Goal: Navigation & Orientation: Find specific page/section

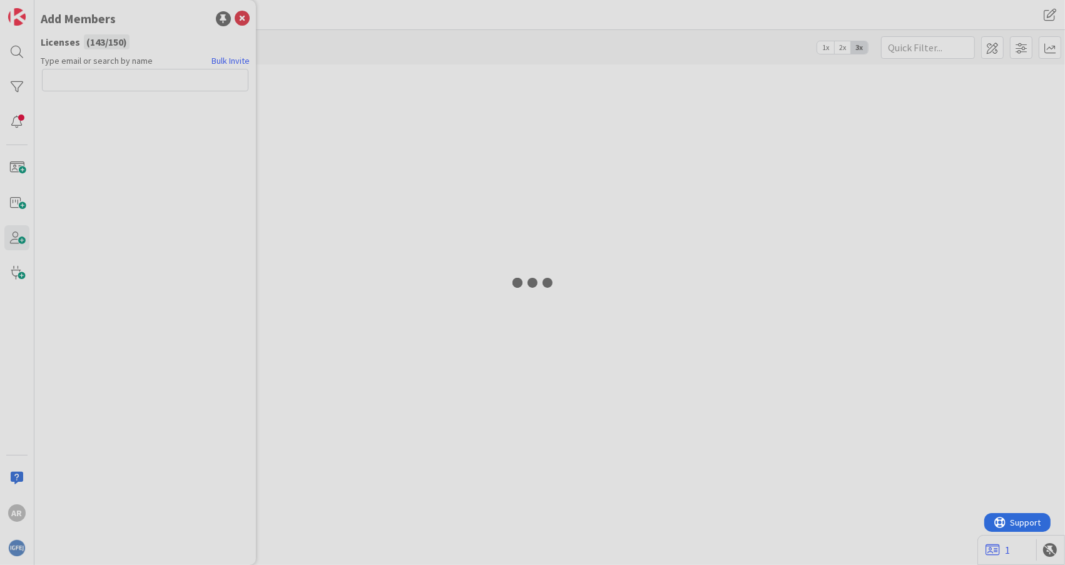
type input "conta"
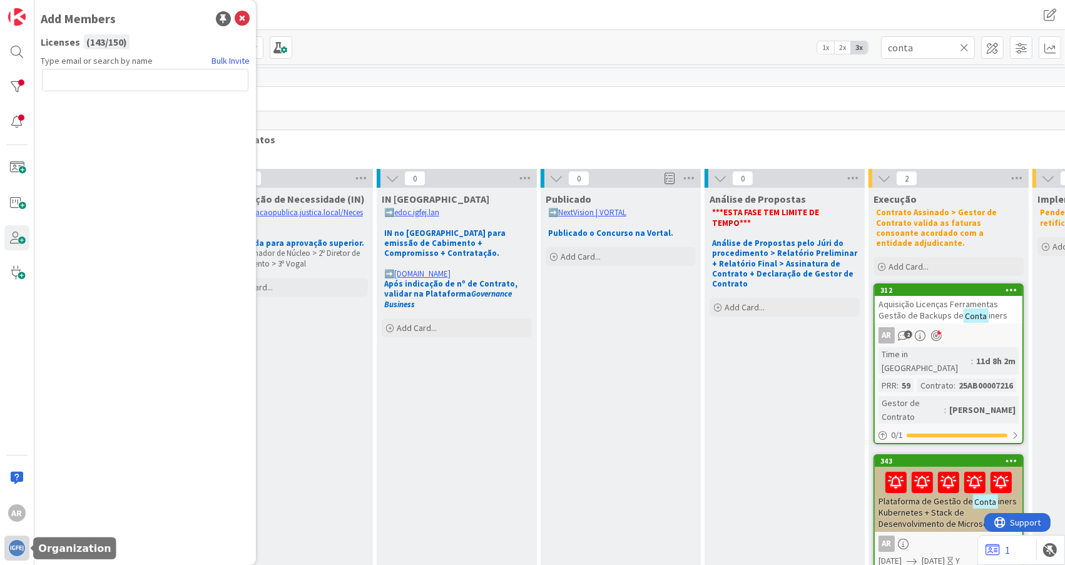
click at [15, 544] on img at bounding box center [17, 548] width 18 height 18
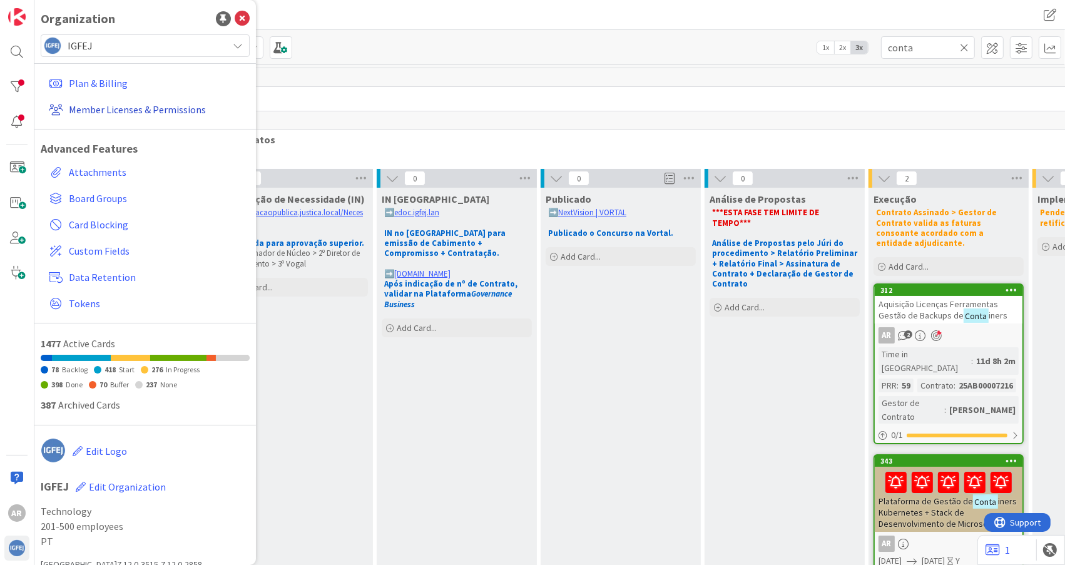
click at [113, 108] on link "Member Licenses & Permissions" at bounding box center [147, 109] width 206 height 23
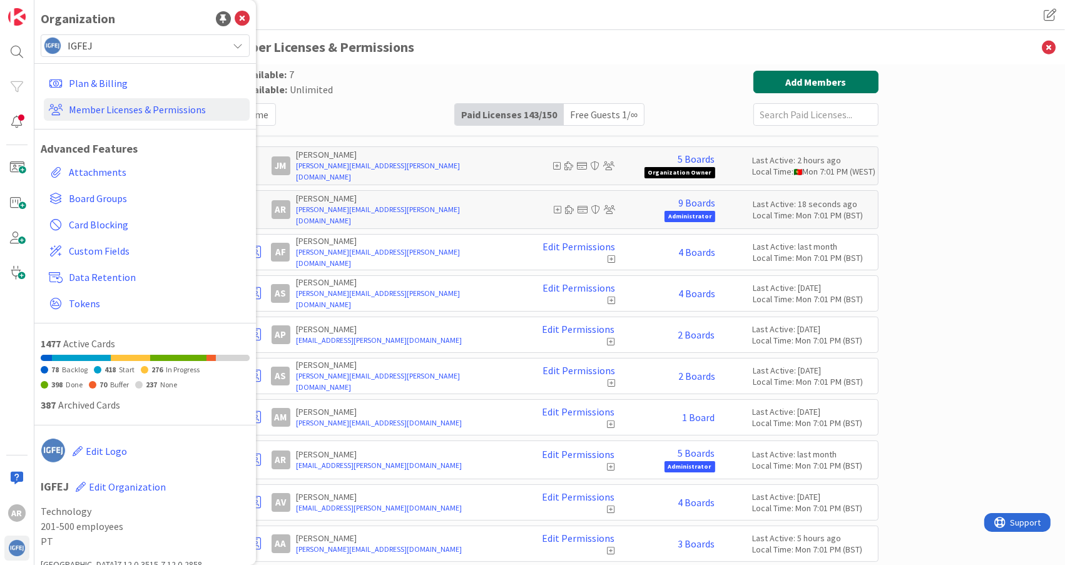
click at [787, 77] on button "Add Members" at bounding box center [816, 82] width 125 height 23
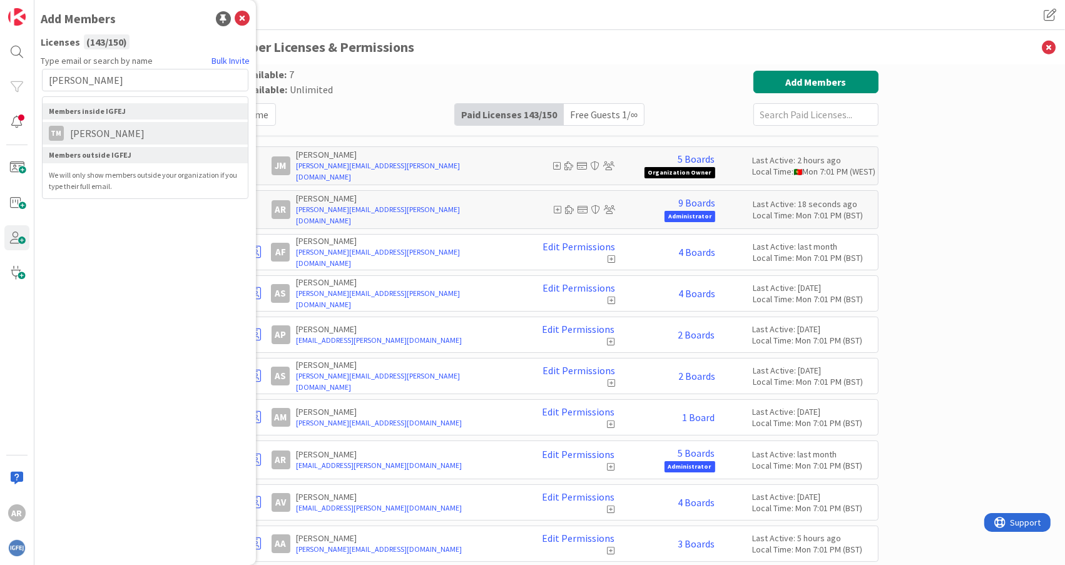
type input "[PERSON_NAME]"
click at [98, 134] on span "[PERSON_NAME]" at bounding box center [107, 133] width 87 height 15
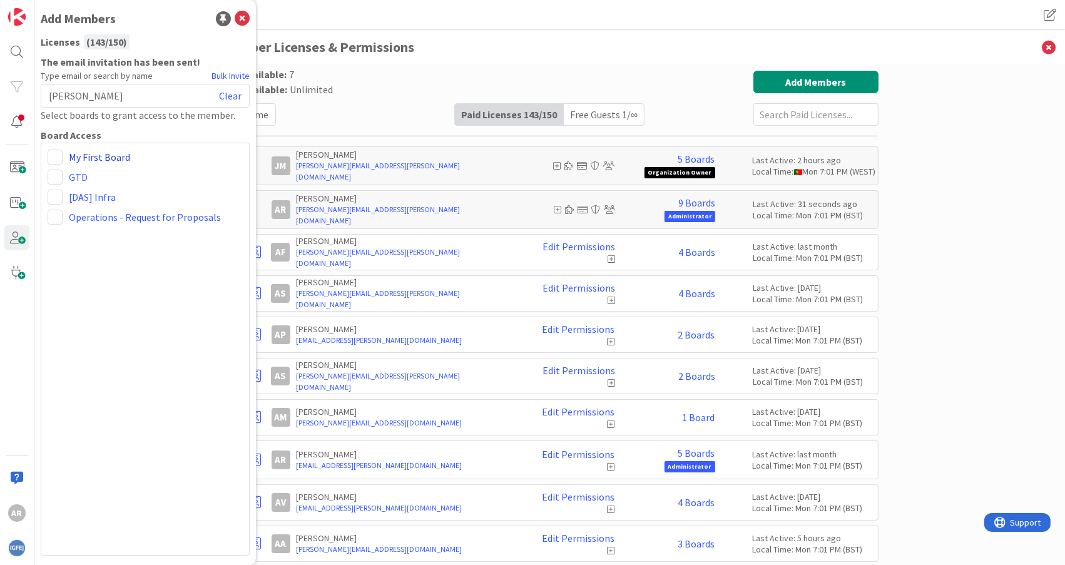
click at [113, 159] on link "My First Board" at bounding box center [99, 157] width 61 height 15
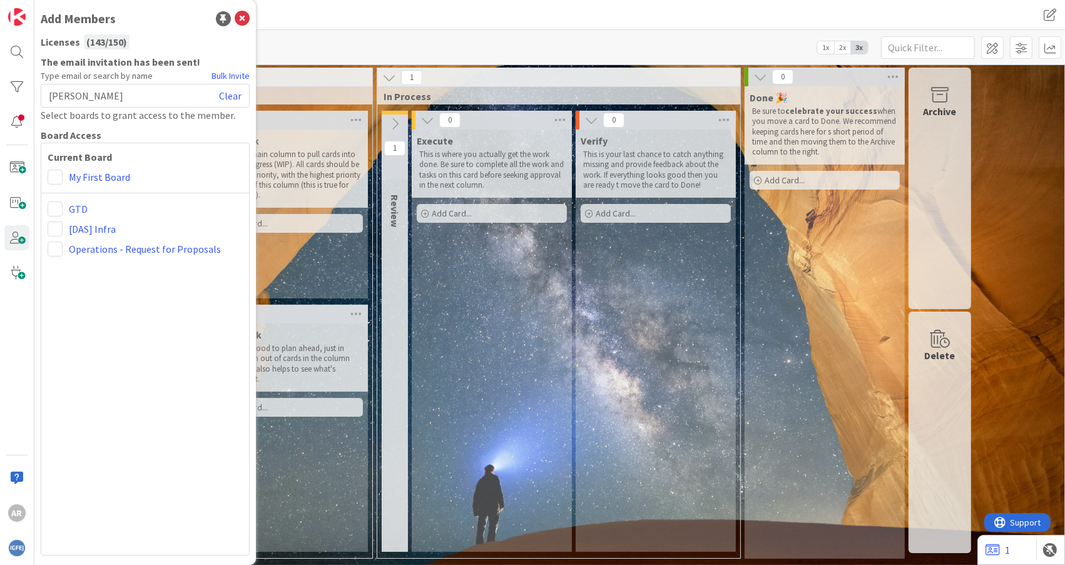
click at [483, 165] on p "This is where you actually get the work done. Be sure to complete all the work …" at bounding box center [491, 170] width 145 height 41
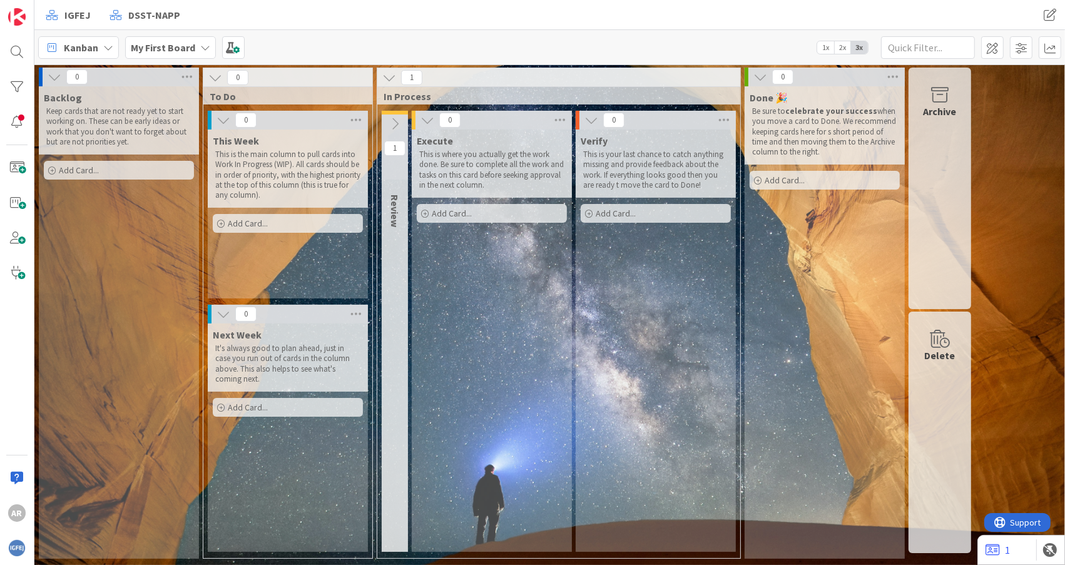
click at [149, 79] on div "0" at bounding box center [119, 77] width 160 height 19
click at [190, 78] on icon at bounding box center [187, 77] width 16 height 19
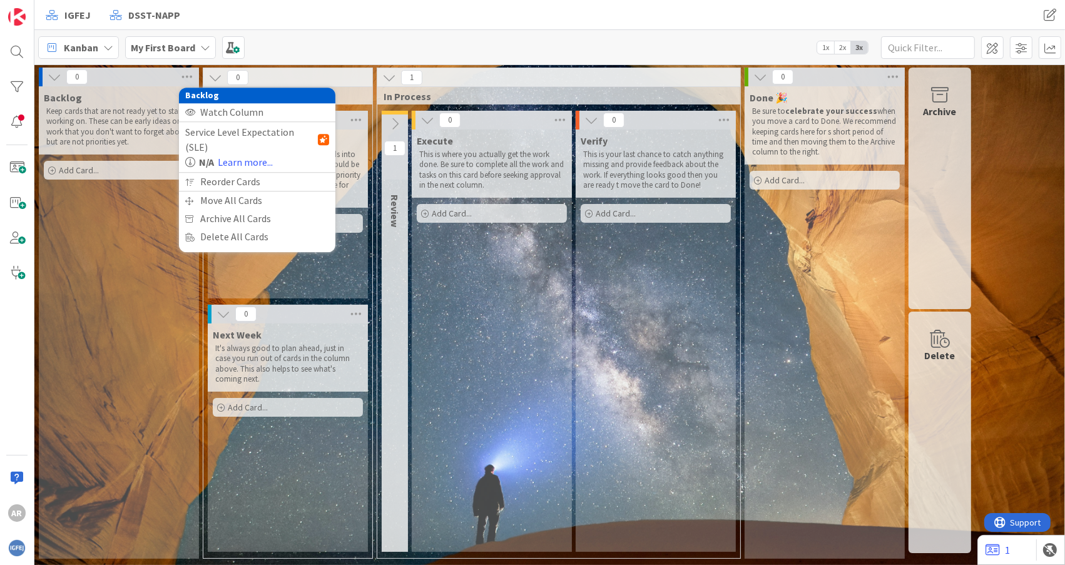
click at [124, 111] on p "Keep cards that are not ready yet to start working on. These can be early ideas…" at bounding box center [118, 126] width 145 height 41
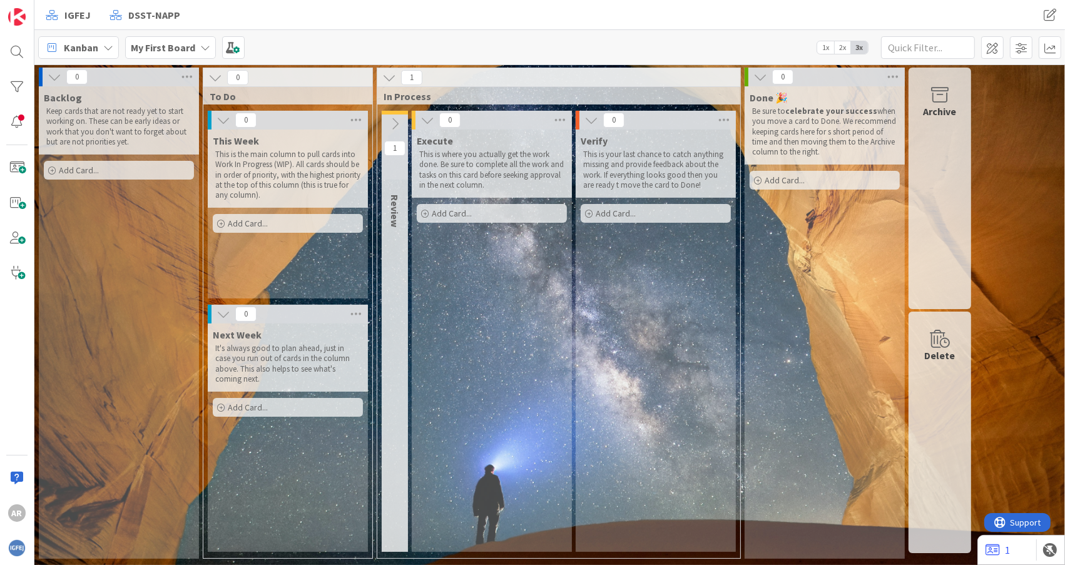
click at [116, 135] on p "Keep cards that are not ready yet to start working on. These can be early ideas…" at bounding box center [118, 126] width 145 height 41
click at [253, 227] on span "Add Card..." at bounding box center [248, 223] width 40 height 11
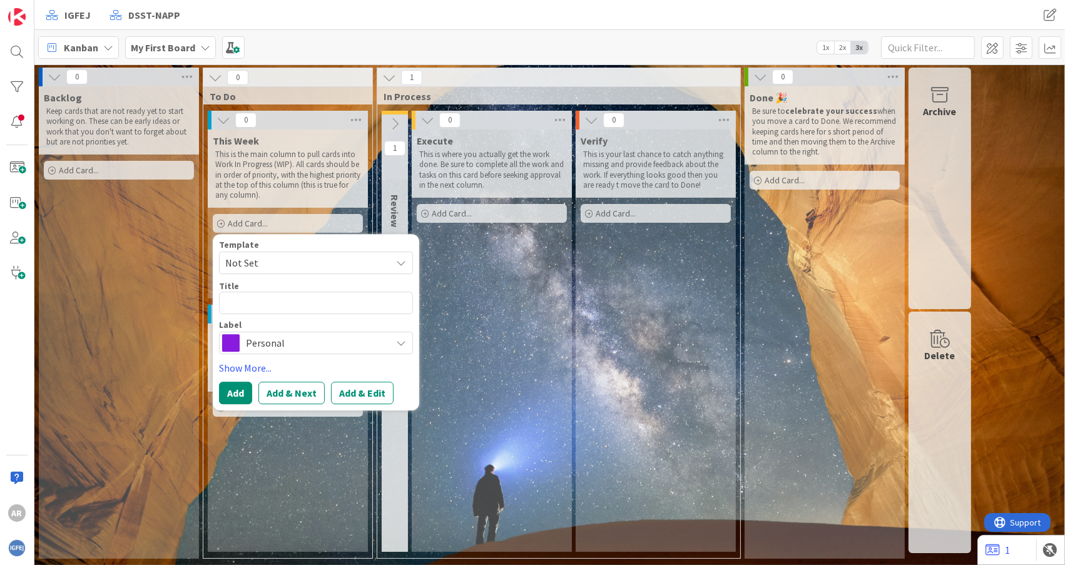
type textarea "x"
type textarea "C"
type textarea "x"
type textarea "Ca"
type textarea "x"
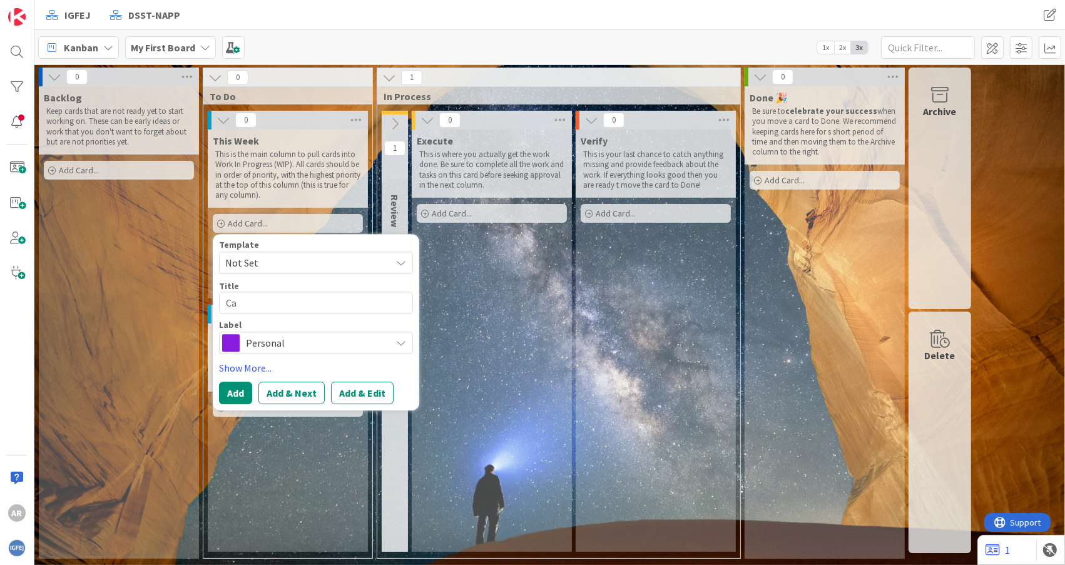
type textarea "Car"
type textarea "x"
type textarea "Care"
type textarea "x"
type textarea "Cared"
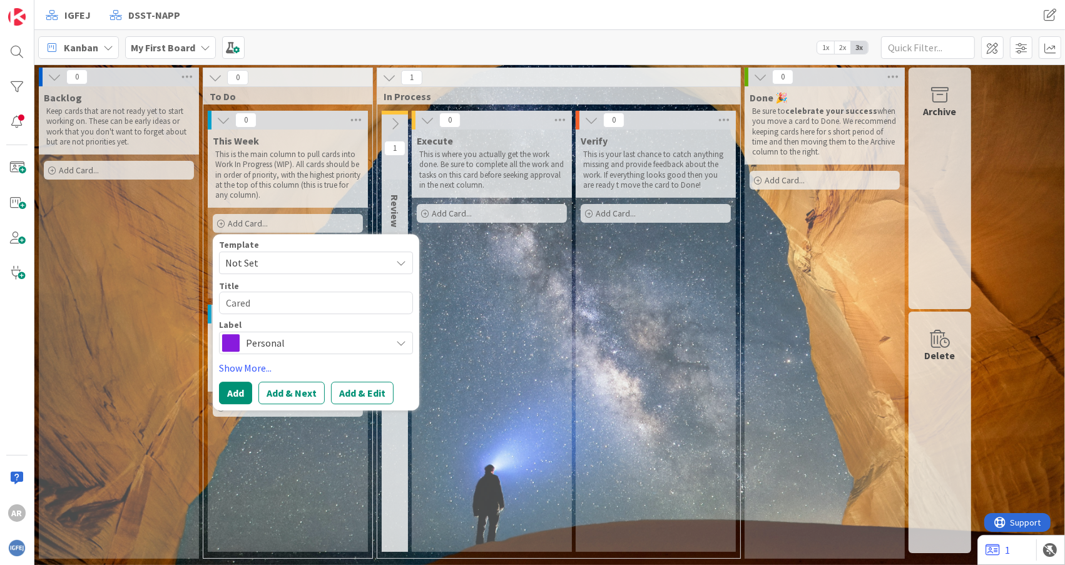
type textarea "x"
type textarea "Cared"
type textarea "x"
type textarea "Cared d"
type textarea "x"
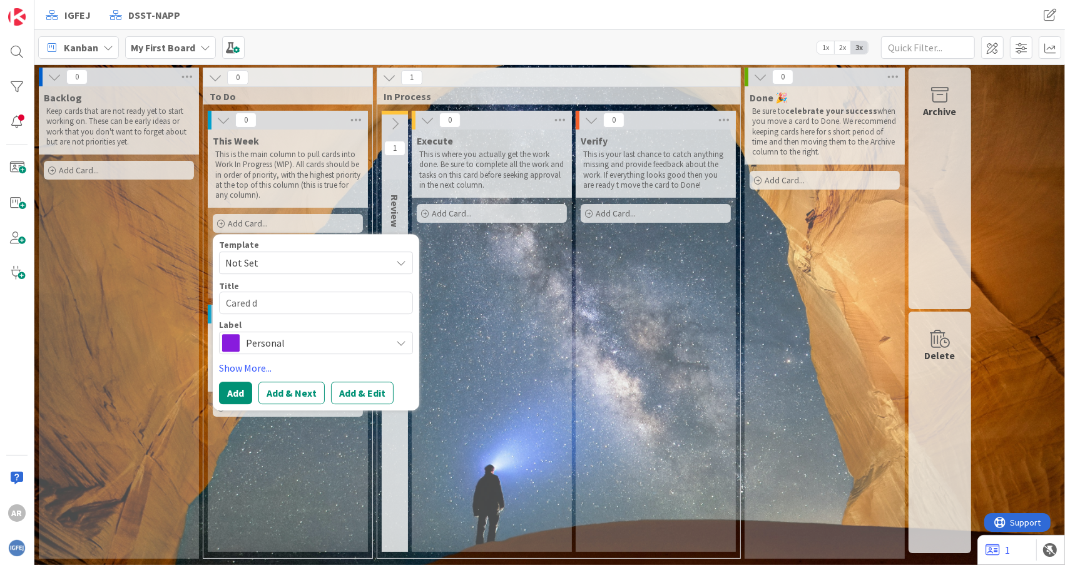
type textarea "Cared do"
type textarea "x"
type textarea "Cared do"
type textarea "x"
type textarea "Cared do T"
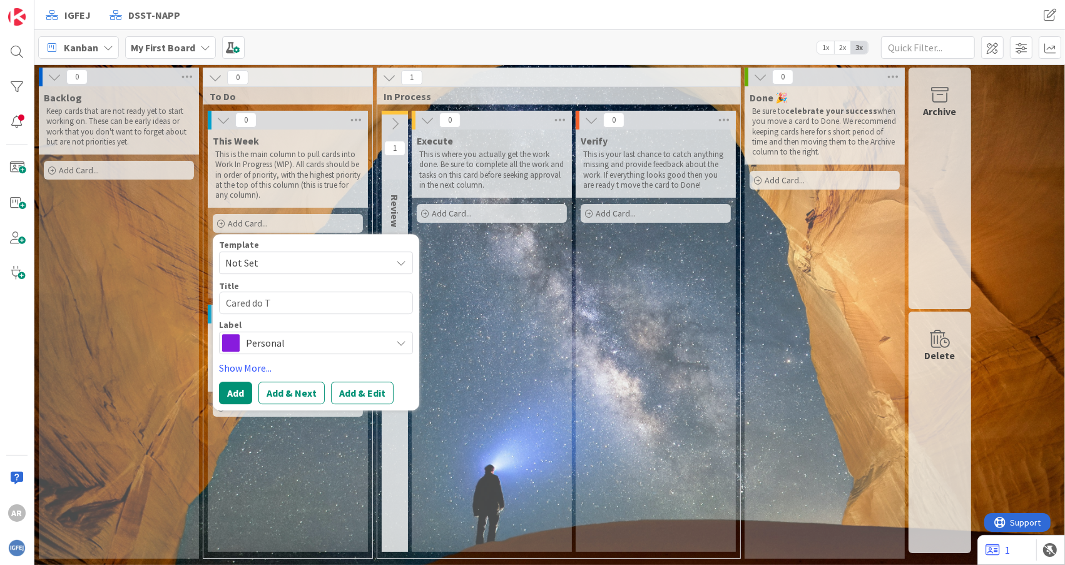
type textarea "x"
type textarea "Cared do TI"
type textarea "x"
type textarea "Cared do T"
type textarea "x"
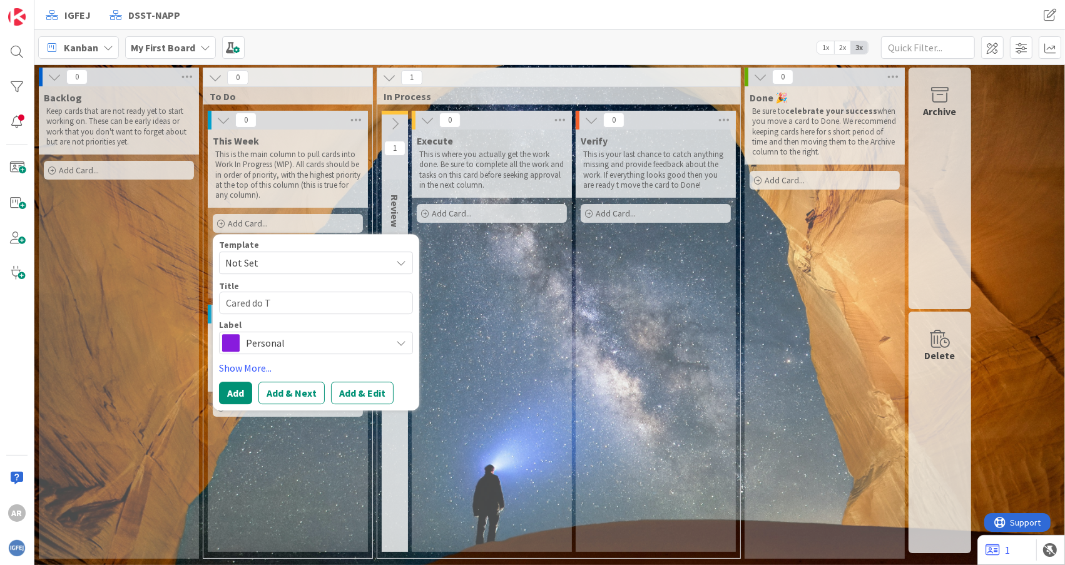
type textarea "Cared do"
type textarea "x"
type textarea "Cared do"
type textarea "x"
type textarea "Cared d"
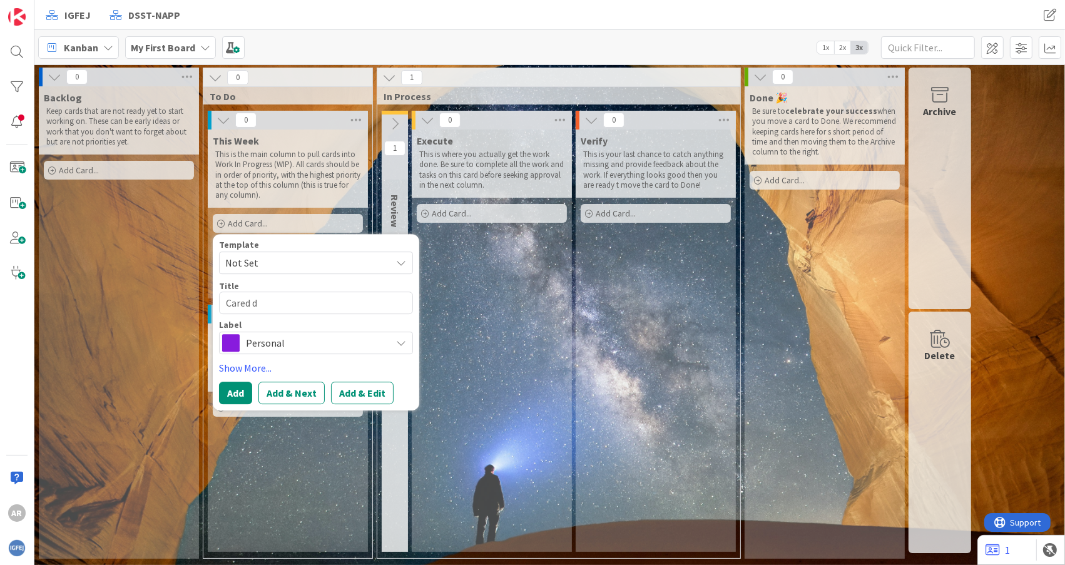
type textarea "x"
type textarea "Cared"
type textarea "x"
type textarea "Cared p"
type textarea "x"
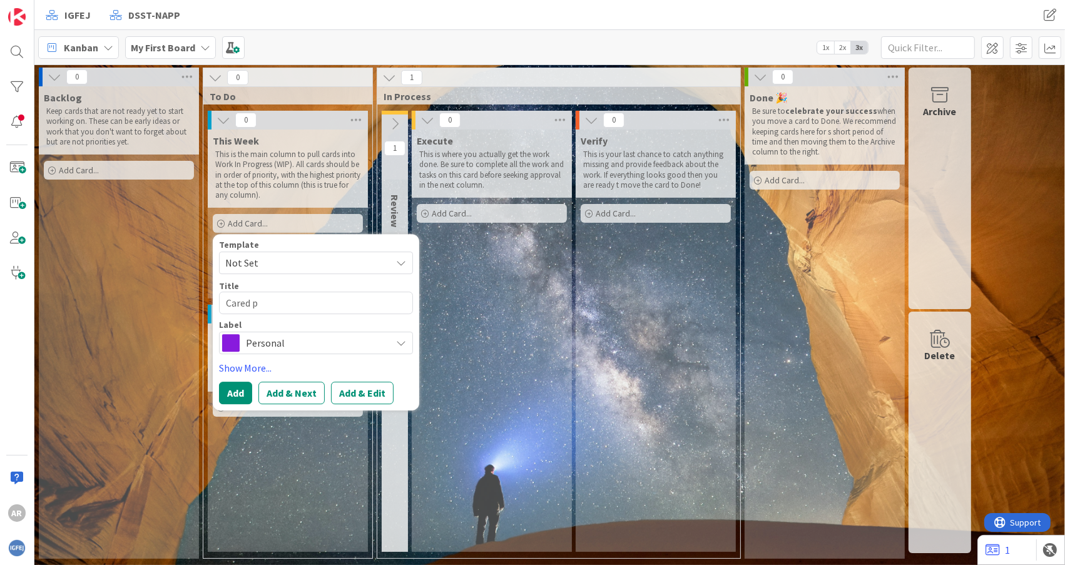
type textarea "Cared pa"
type textarea "x"
type textarea "Cared par"
type textarea "x"
type textarea "Cared para"
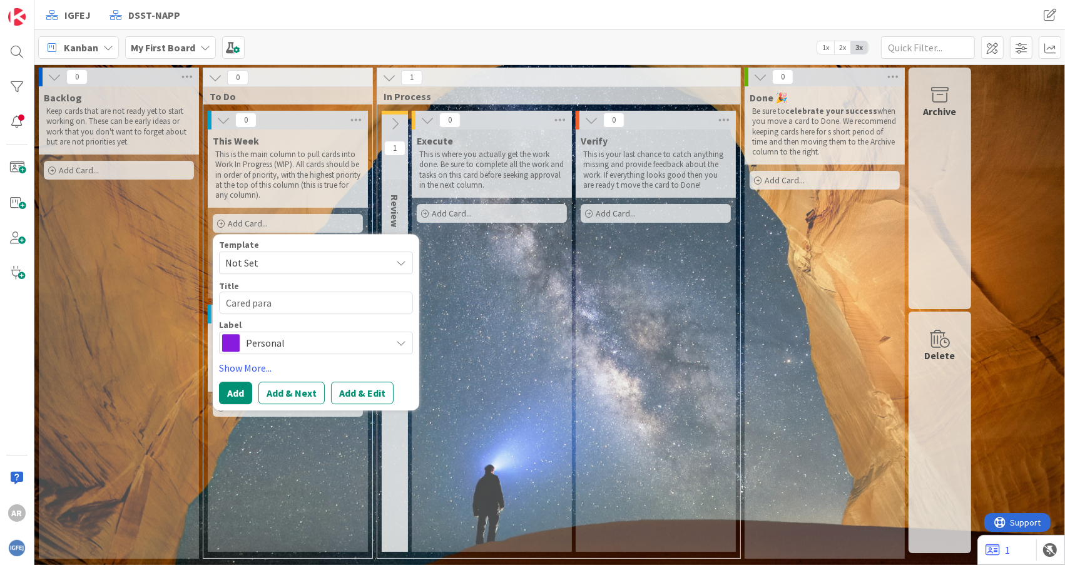
type textarea "x"
type textarea "Cared para"
type textarea "x"
type textarea "Cared para o"
type textarea "x"
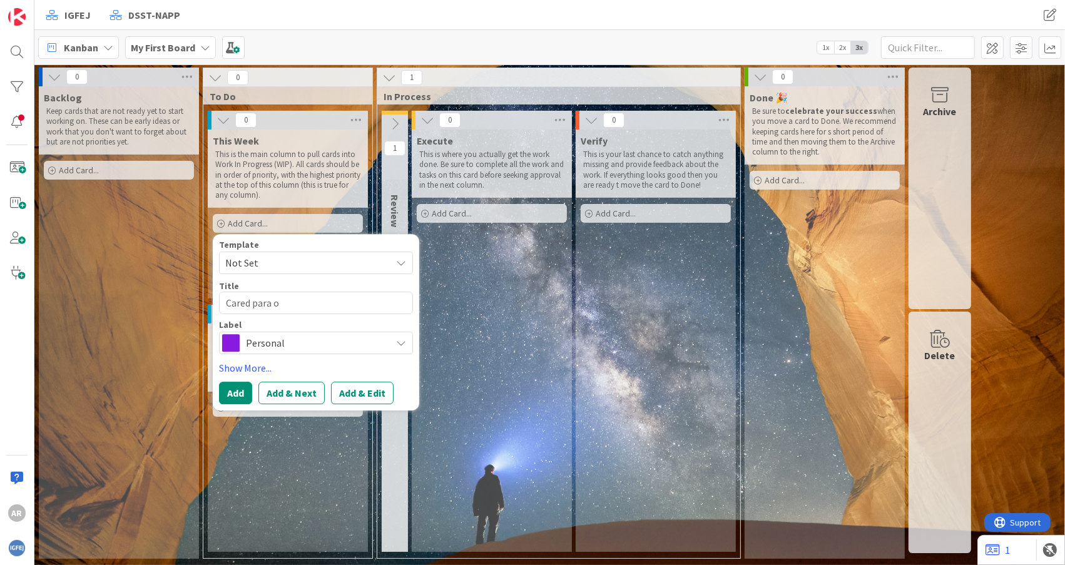
type textarea "Cared para o"
type textarea "x"
type textarea "Cared para o T"
type textarea "x"
type textarea "Cared para o TI"
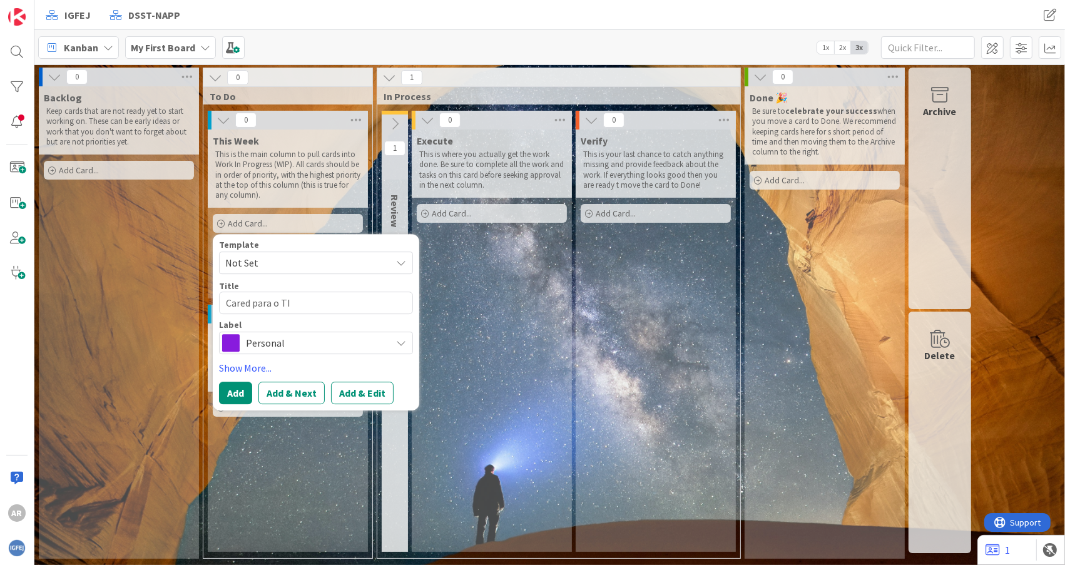
type textarea "x"
type textarea "Cared para o TIT"
type textarea "x"
type textarea "Cared para o TITO"
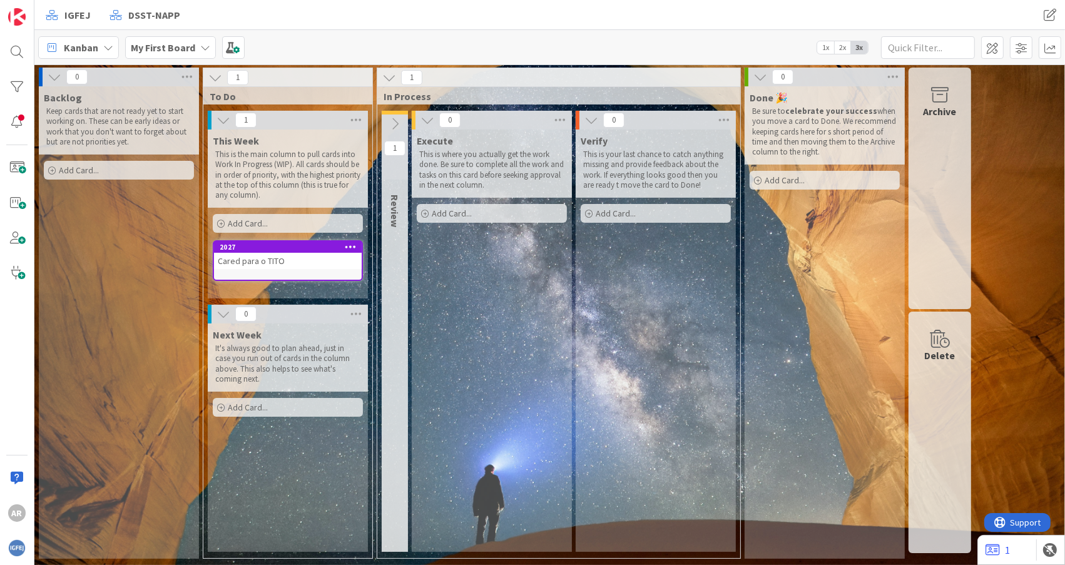
click at [272, 255] on div "Cared para o TITO" at bounding box center [288, 261] width 148 height 16
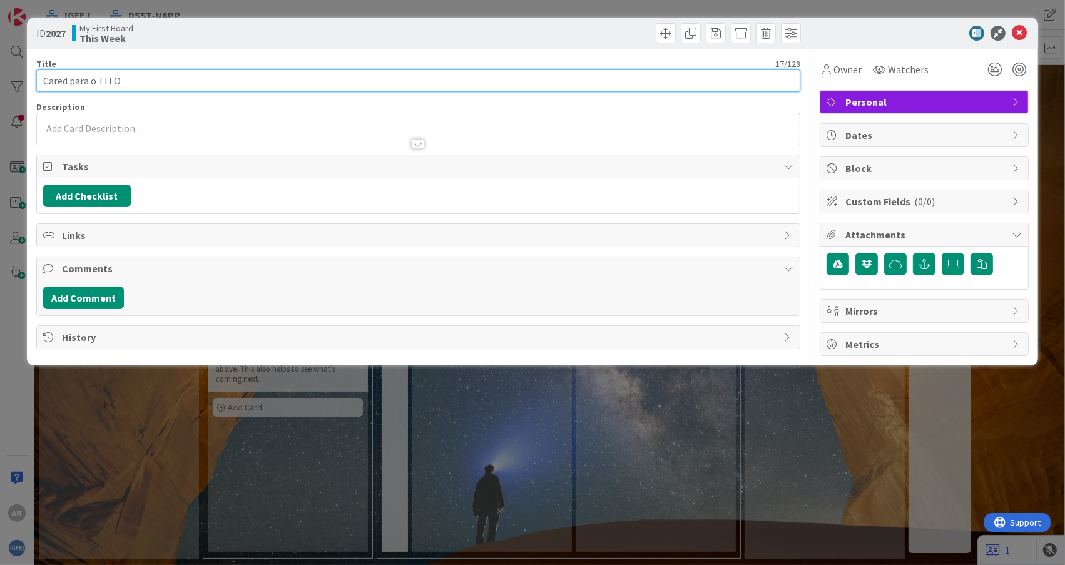
click at [63, 79] on input "Cared para o TITO" at bounding box center [418, 80] width 765 height 23
type input "Card para o TITO"
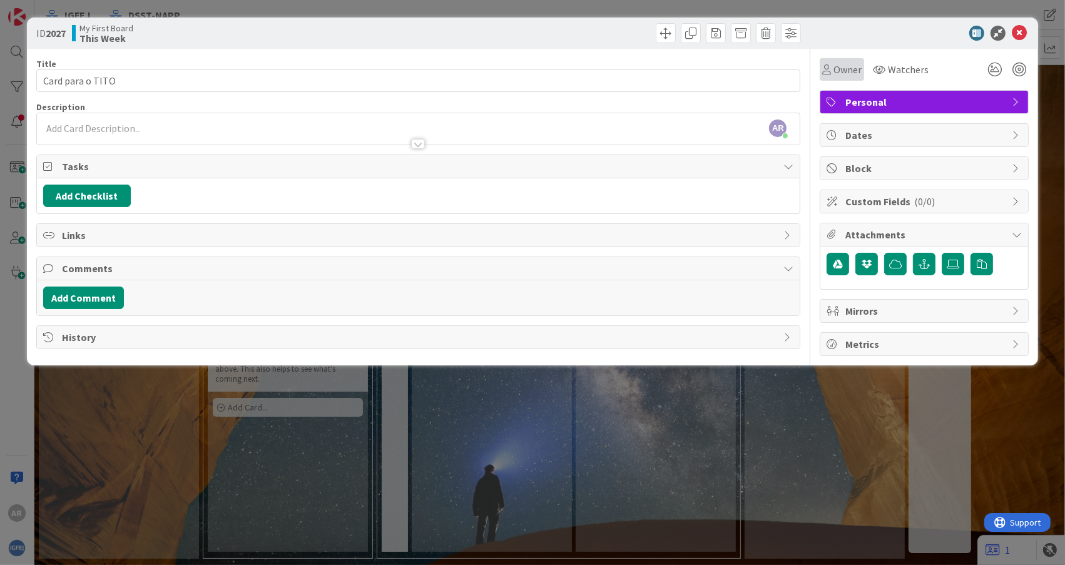
click at [855, 69] on span "Owner" at bounding box center [848, 69] width 28 height 15
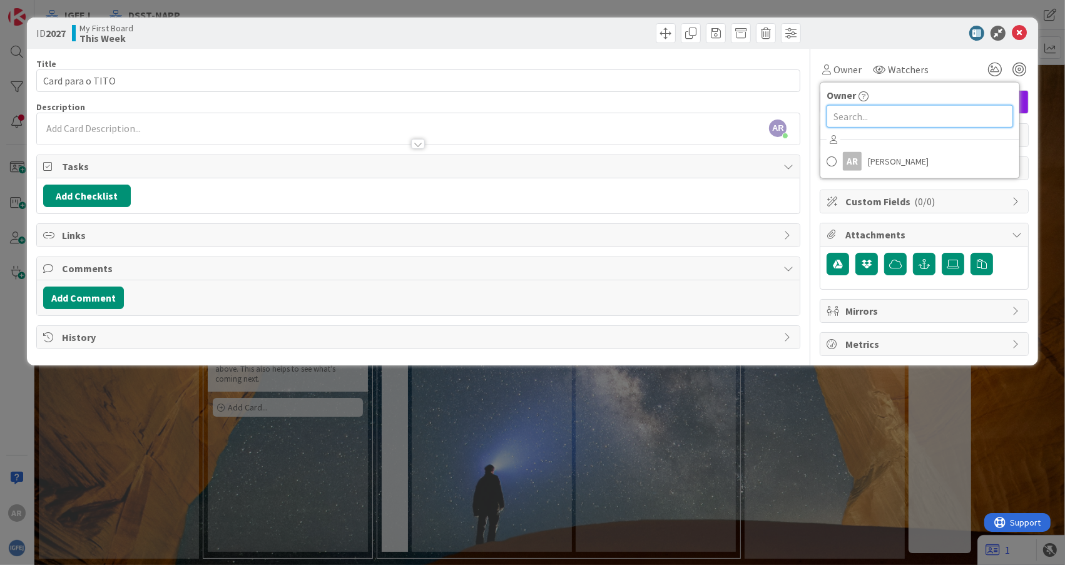
click at [845, 116] on input "text" at bounding box center [920, 116] width 187 height 23
type input "t"
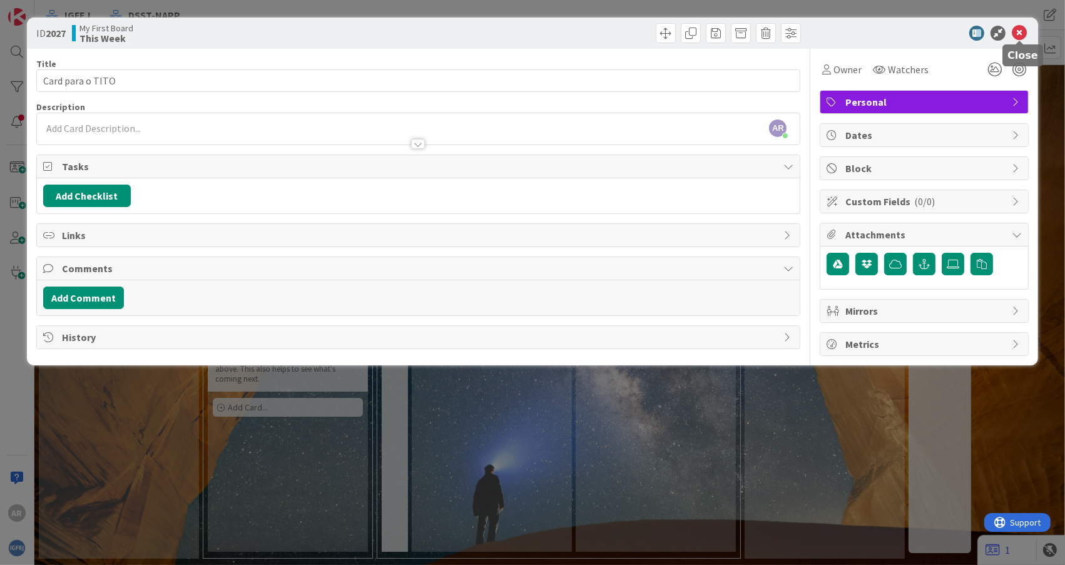
click at [1021, 28] on icon at bounding box center [1019, 33] width 15 height 15
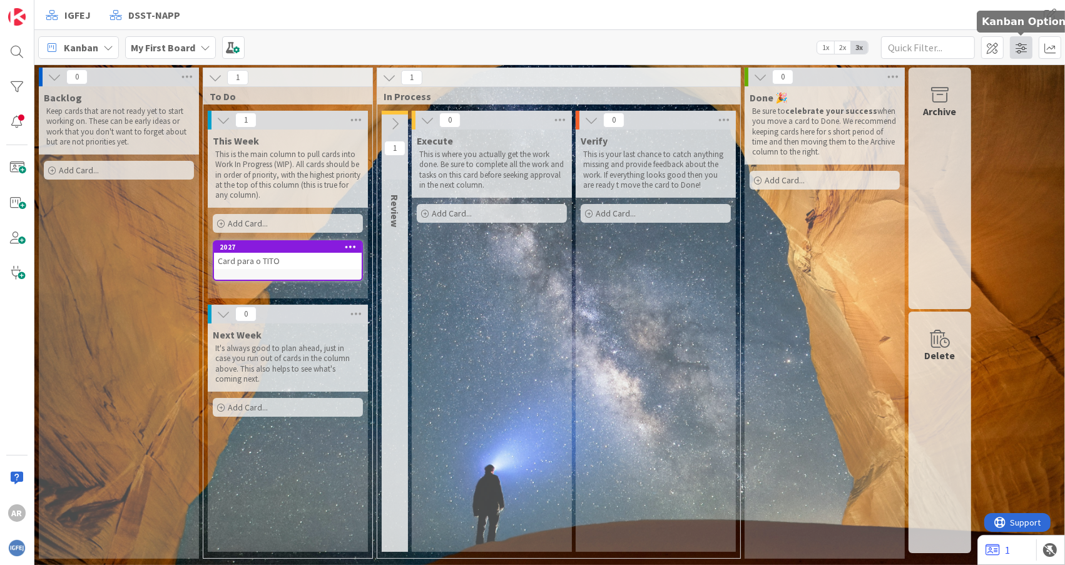
click at [1018, 48] on span at bounding box center [1021, 47] width 23 height 23
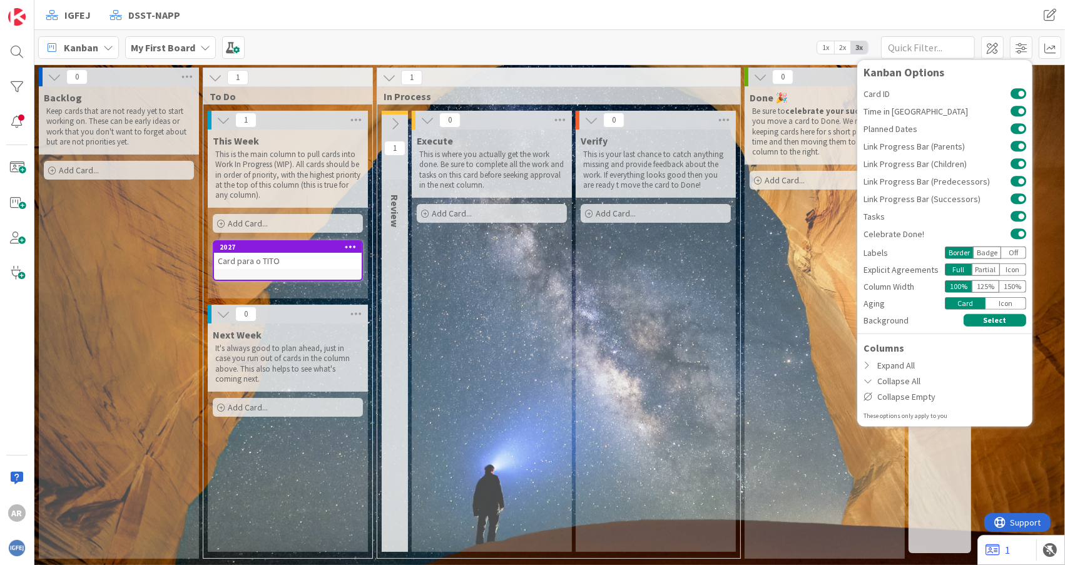
click at [15, 327] on div "AR" at bounding box center [17, 282] width 34 height 565
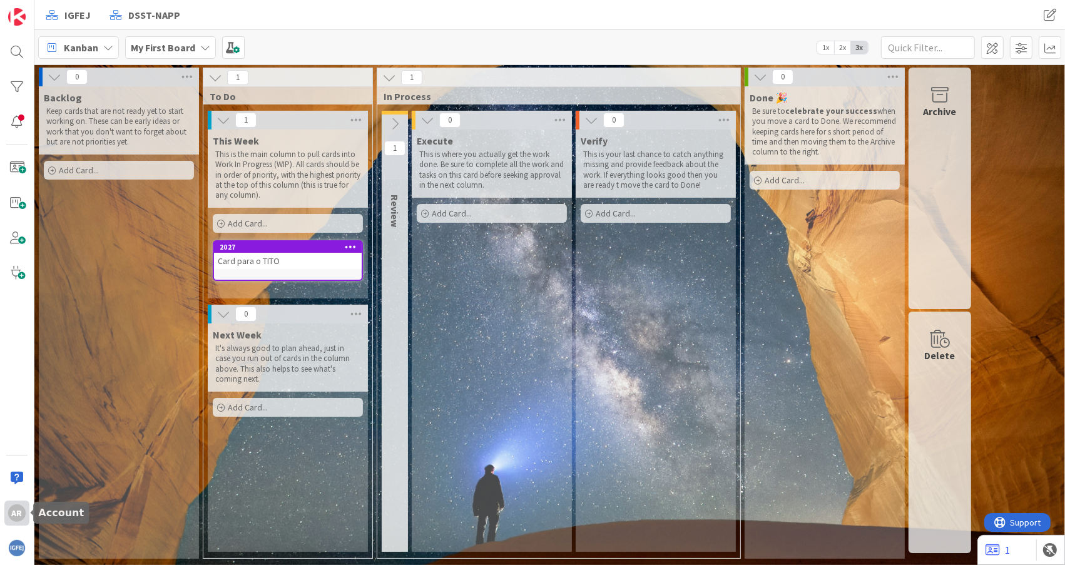
click at [11, 518] on div "AR" at bounding box center [17, 513] width 18 height 18
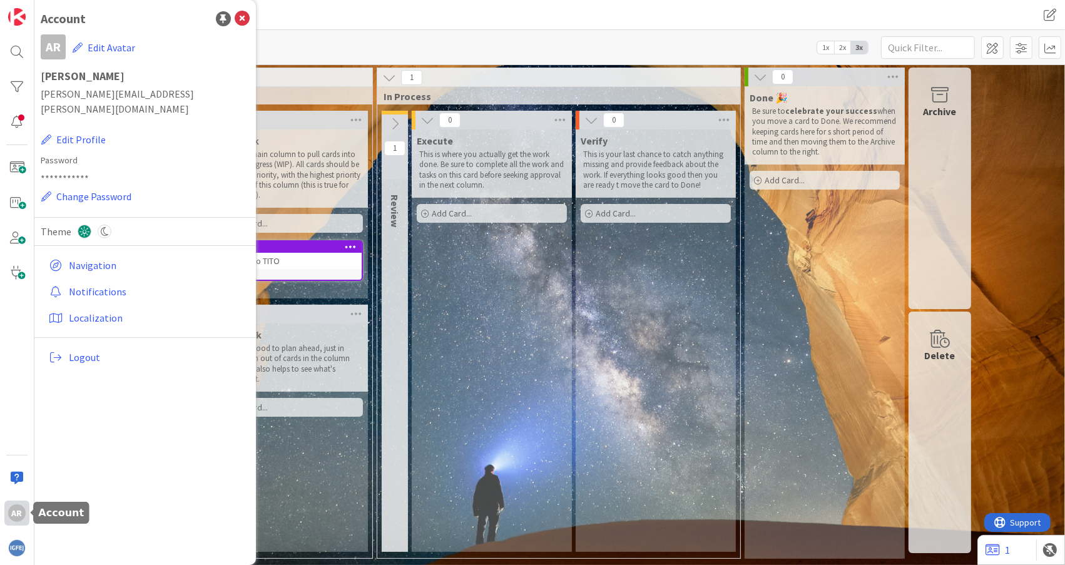
click at [19, 508] on div "AR" at bounding box center [17, 513] width 18 height 18
click at [21, 549] on img at bounding box center [17, 548] width 18 height 18
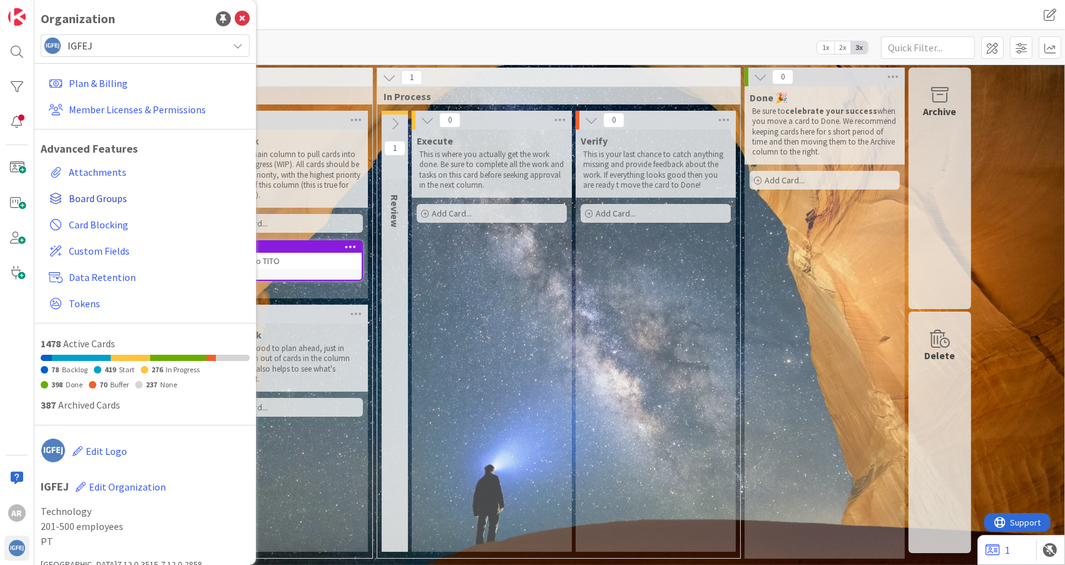
click at [106, 195] on span "Board Groups" at bounding box center [157, 198] width 176 height 15
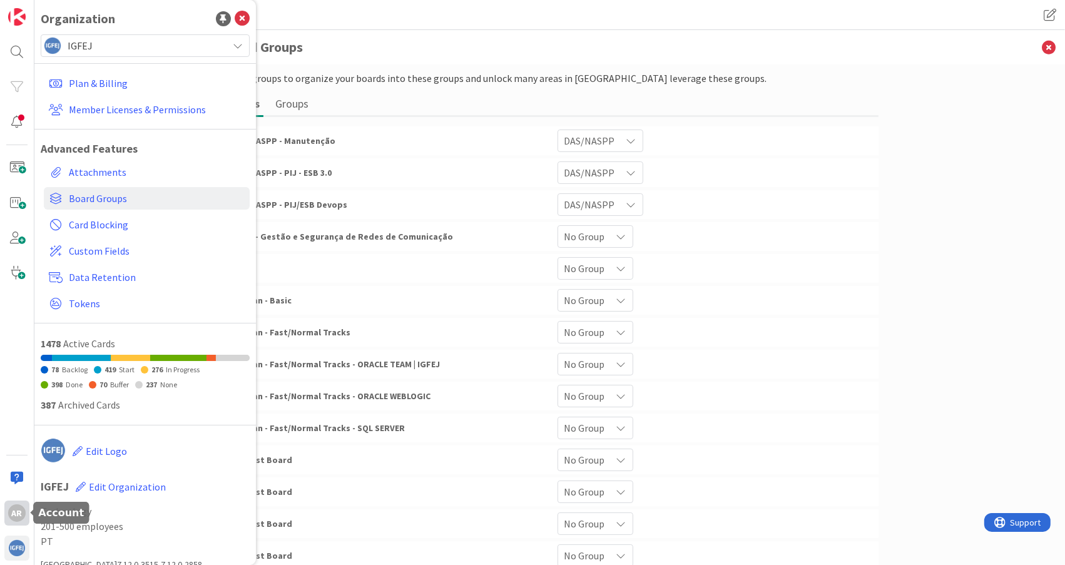
click at [15, 510] on div "AR" at bounding box center [17, 513] width 18 height 18
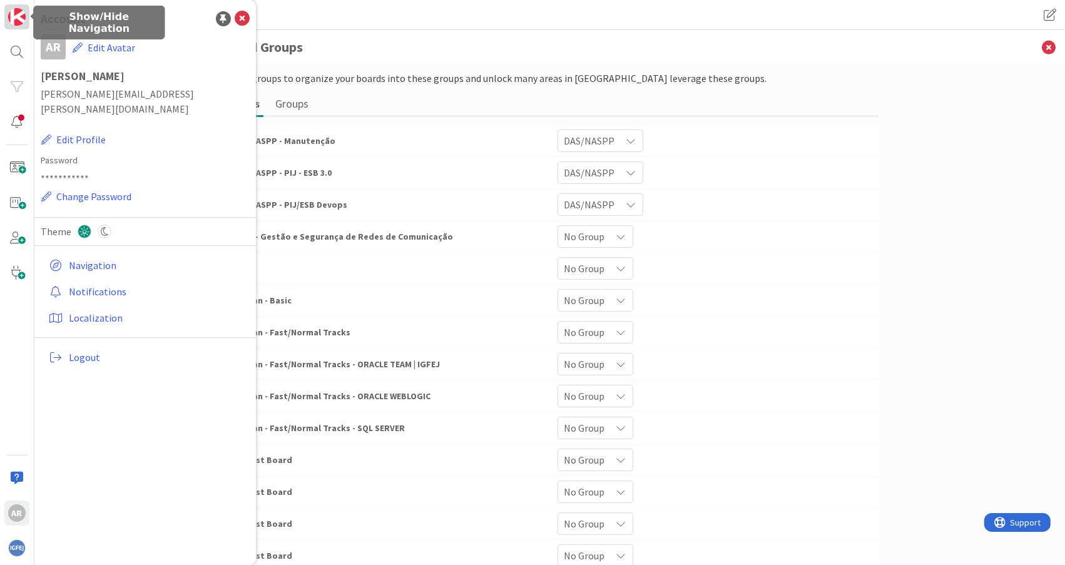
click at [16, 16] on img at bounding box center [17, 17] width 18 height 18
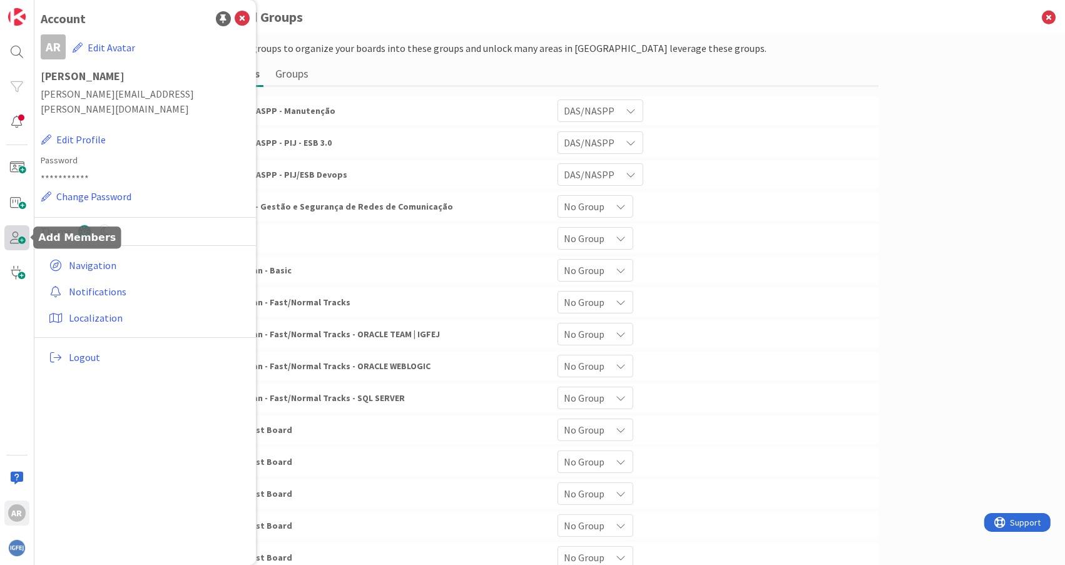
click at [14, 240] on span at bounding box center [16, 237] width 25 height 25
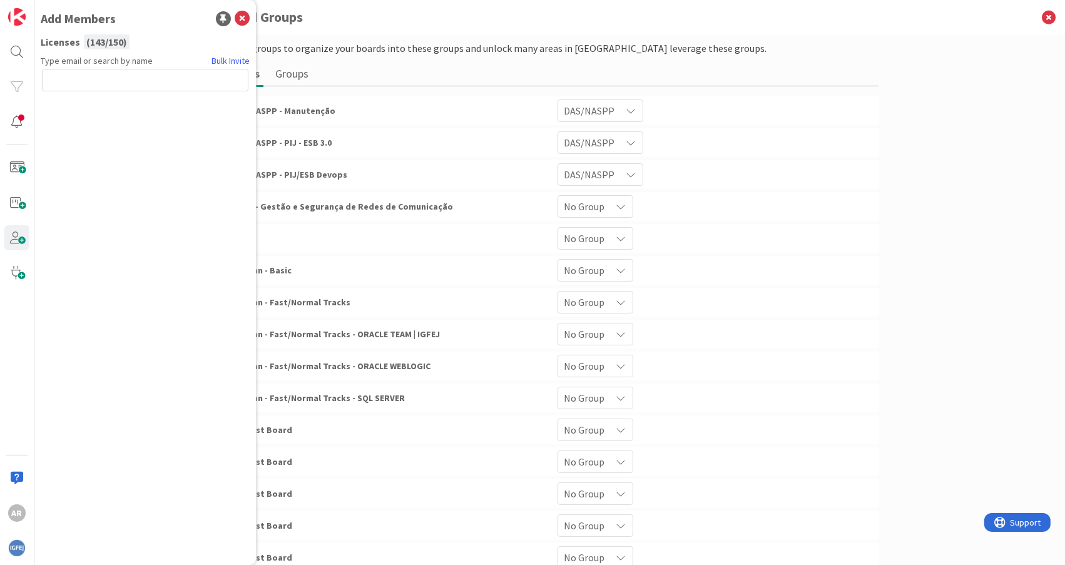
click at [71, 80] on input "text" at bounding box center [145, 80] width 207 height 23
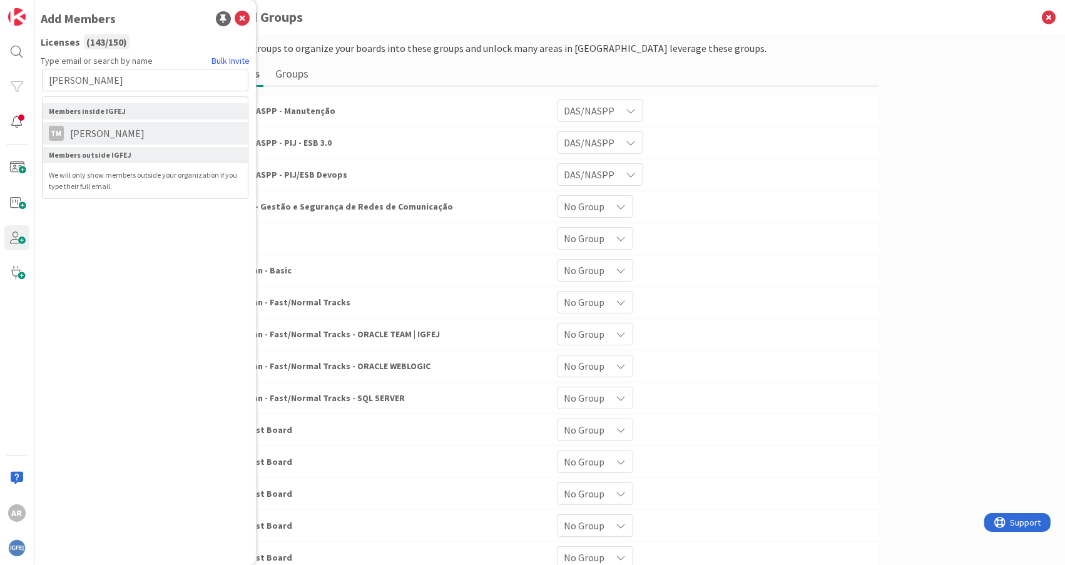
type input "[PERSON_NAME]"
click at [93, 136] on span "[PERSON_NAME]" at bounding box center [107, 133] width 87 height 15
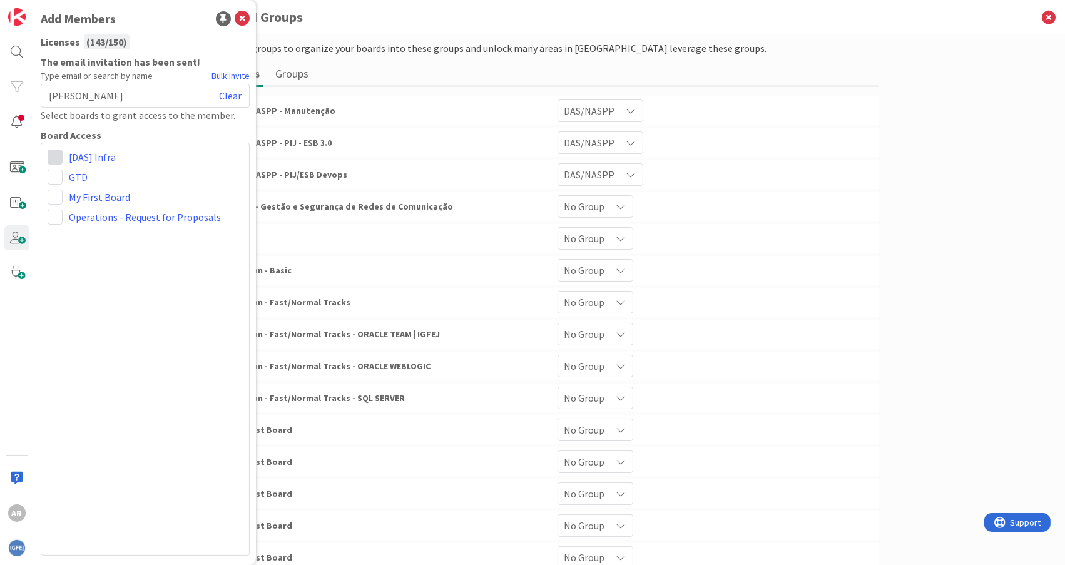
click at [54, 156] on span at bounding box center [55, 157] width 15 height 15
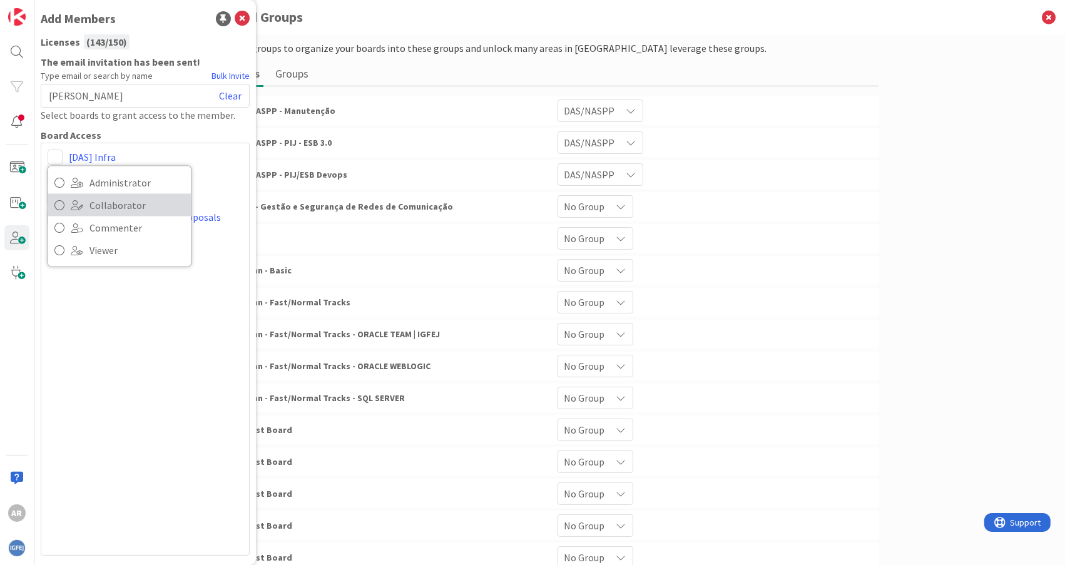
click at [58, 205] on icon at bounding box center [59, 205] width 10 height 19
click at [57, 197] on span at bounding box center [55, 197] width 15 height 15
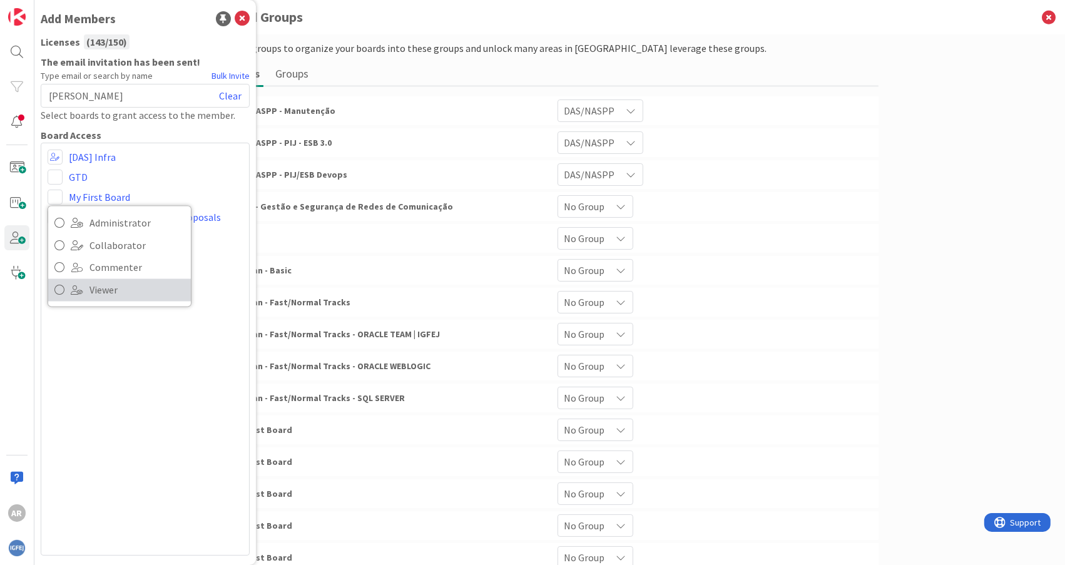
click at [59, 290] on icon at bounding box center [59, 290] width 10 height 19
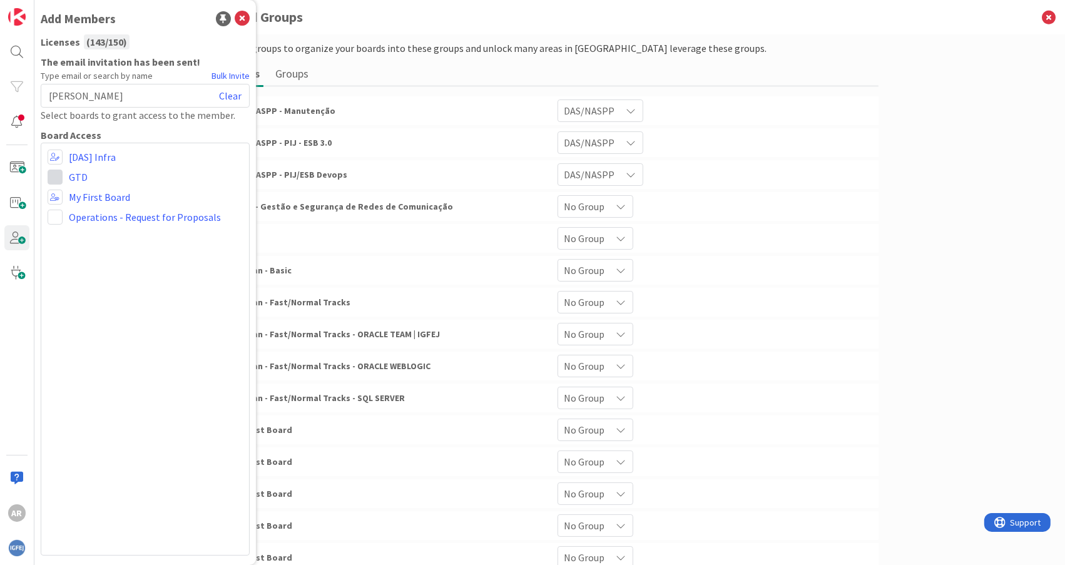
click at [53, 178] on span at bounding box center [55, 177] width 15 height 15
click at [105, 204] on span "Administrator" at bounding box center [136, 202] width 95 height 19
click at [101, 302] on div "Administrator Collaborator Commenter Viewer Remove [DAS] Infra Administrator Co…" at bounding box center [145, 349] width 209 height 413
click at [379, 25] on h3 "Board Groups" at bounding box center [550, 17] width 657 height 34
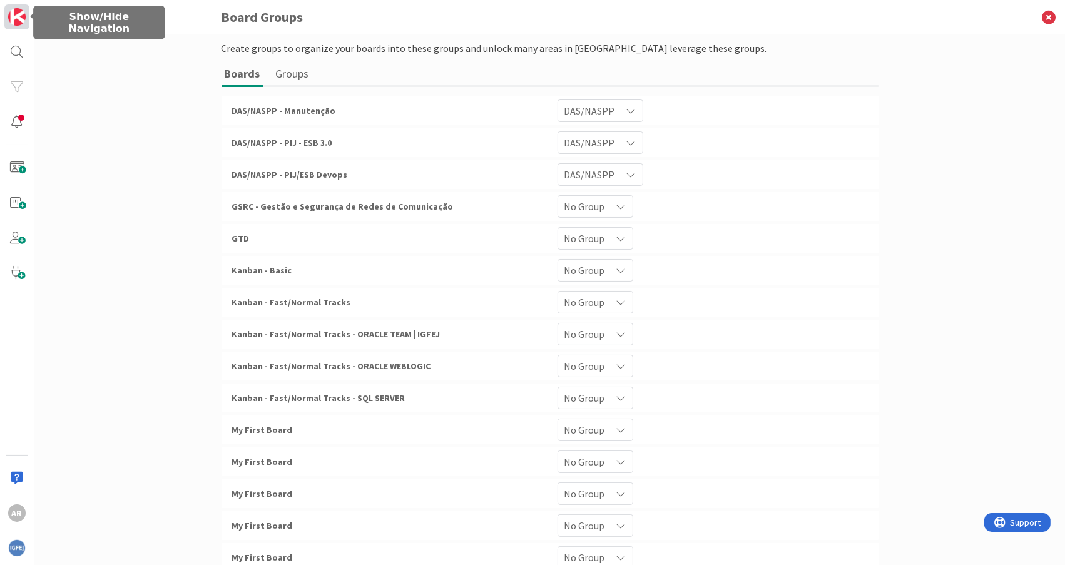
click at [11, 20] on img at bounding box center [17, 17] width 18 height 18
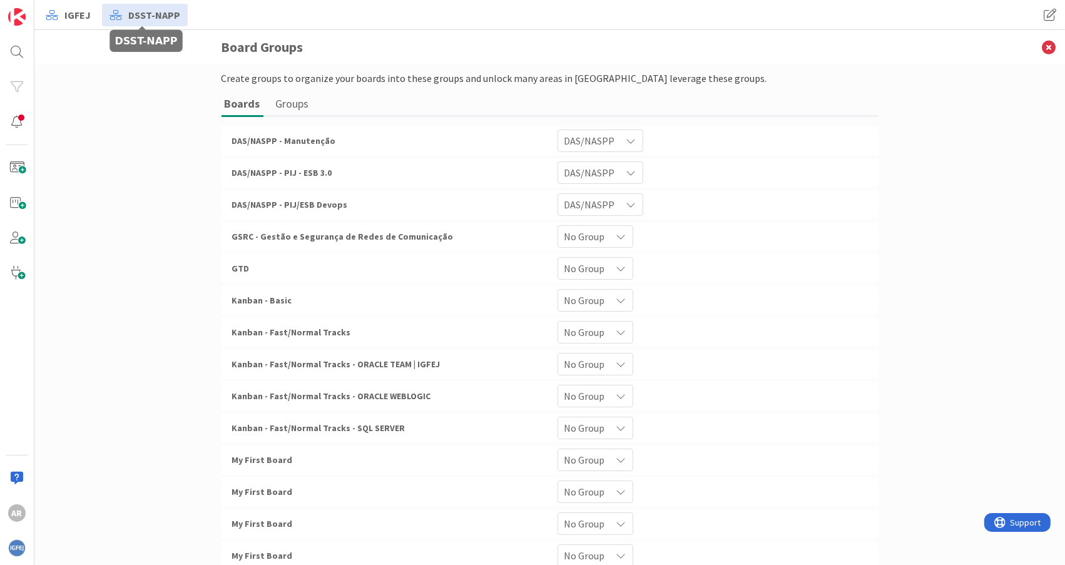
click at [165, 16] on span "DSST-NAPP" at bounding box center [154, 15] width 52 height 15
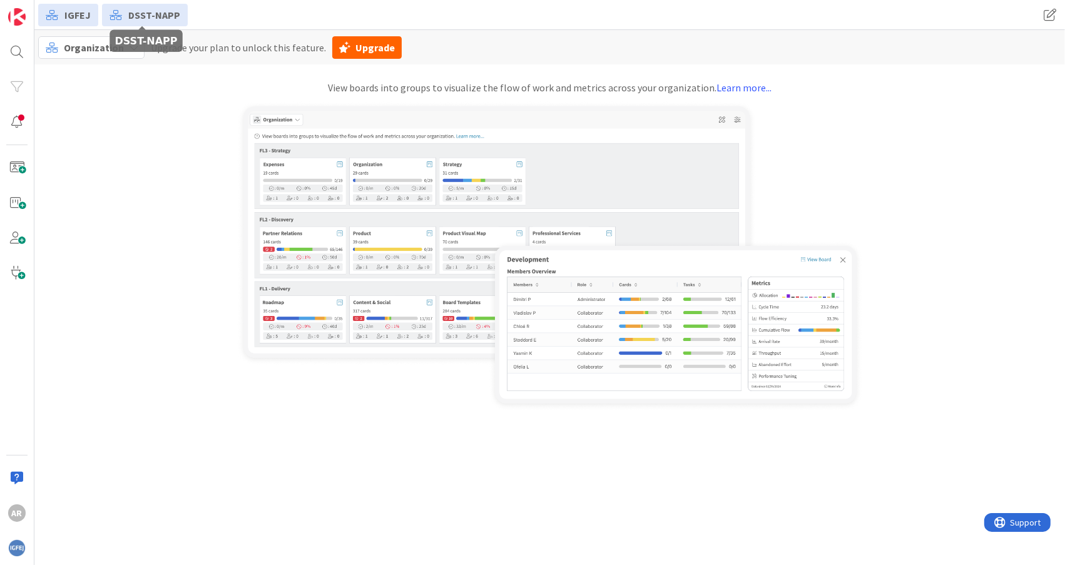
click at [129, 19] on span "DSST-NAPP" at bounding box center [154, 15] width 52 height 15
click at [61, 14] on link "IGFEJ" at bounding box center [68, 15] width 60 height 23
click at [110, 47] on span "Organization" at bounding box center [94, 47] width 60 height 13
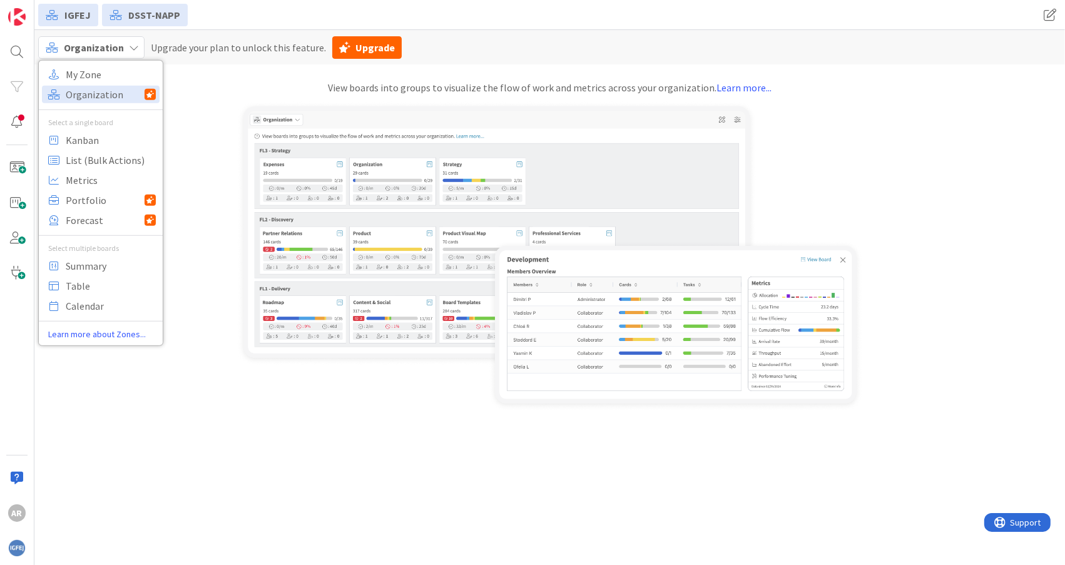
click at [110, 47] on span "Organization" at bounding box center [94, 47] width 60 height 13
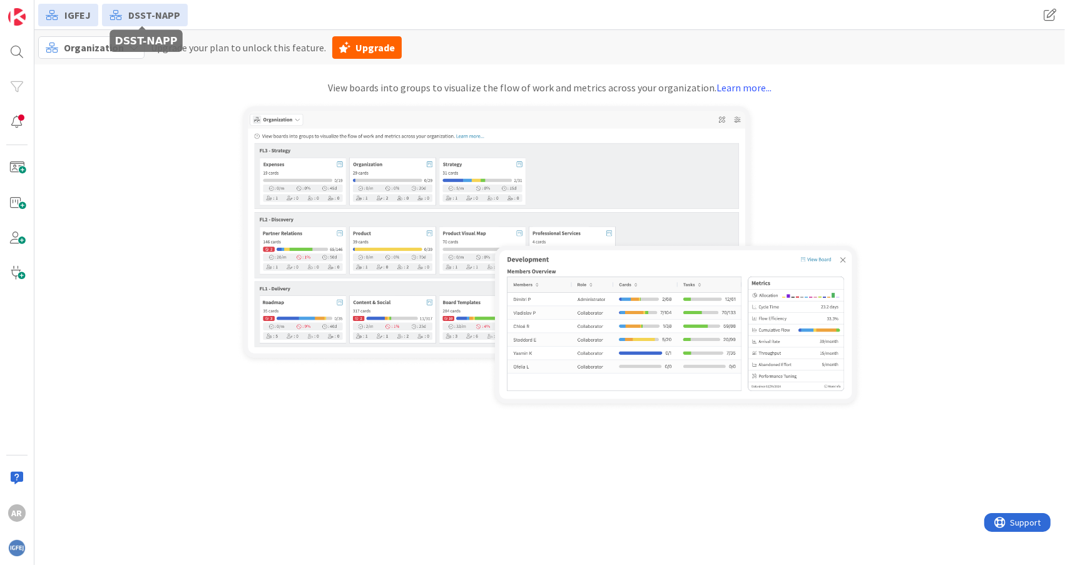
click at [140, 8] on span "DSST-NAPP" at bounding box center [154, 15] width 52 height 15
click at [136, 14] on span "DSST-NAPP" at bounding box center [154, 15] width 52 height 15
click at [125, 317] on div "Organization My Zone Organization Select a single board Kanban List (Bulk Actio…" at bounding box center [549, 220] width 1031 height 381
click at [130, 51] on icon at bounding box center [134, 48] width 10 height 10
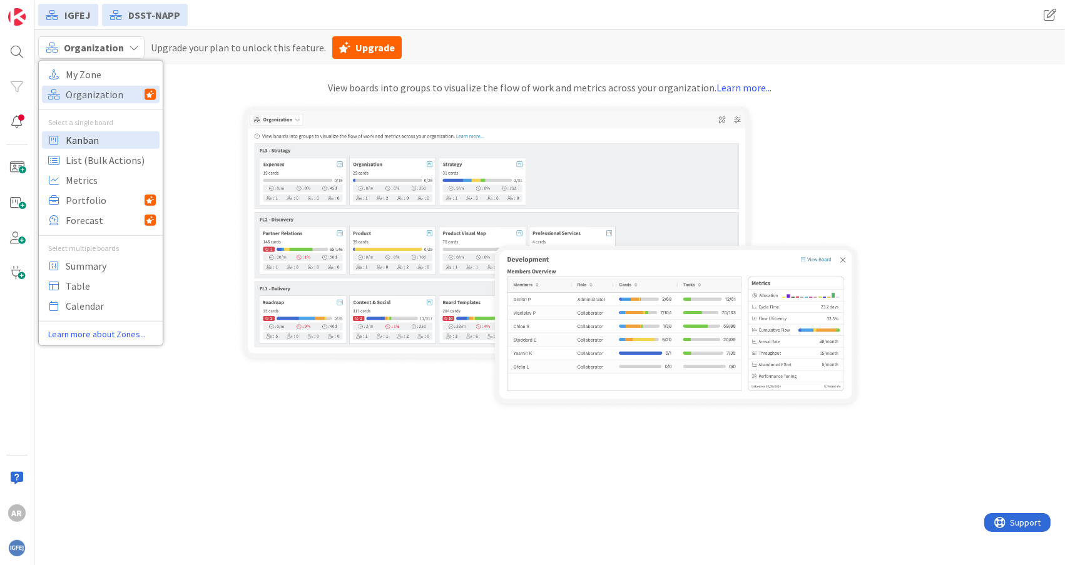
click at [83, 143] on span "Kanban" at bounding box center [111, 139] width 90 height 19
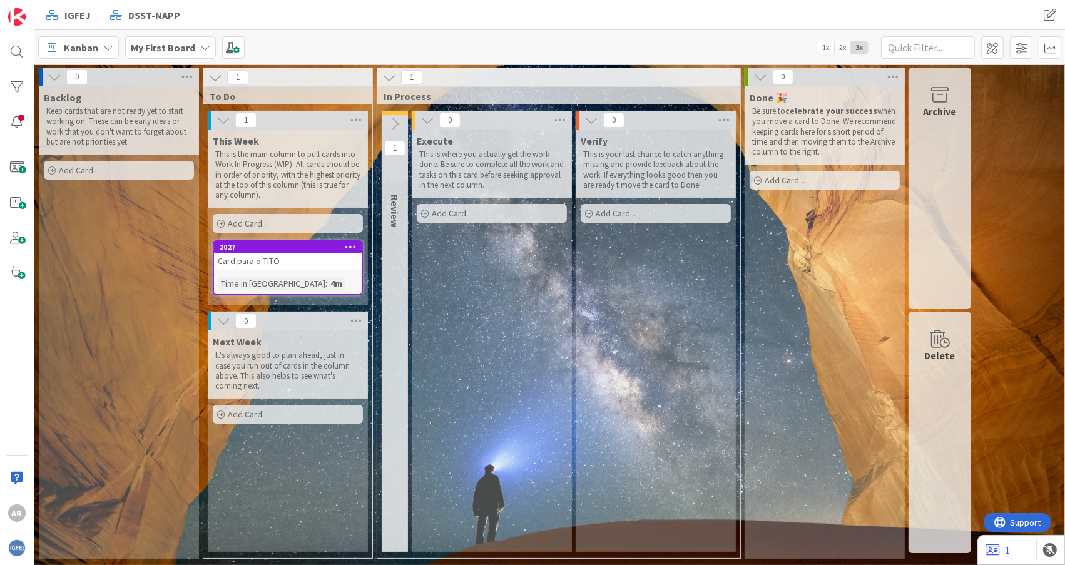
click at [200, 46] on icon at bounding box center [205, 48] width 10 height 10
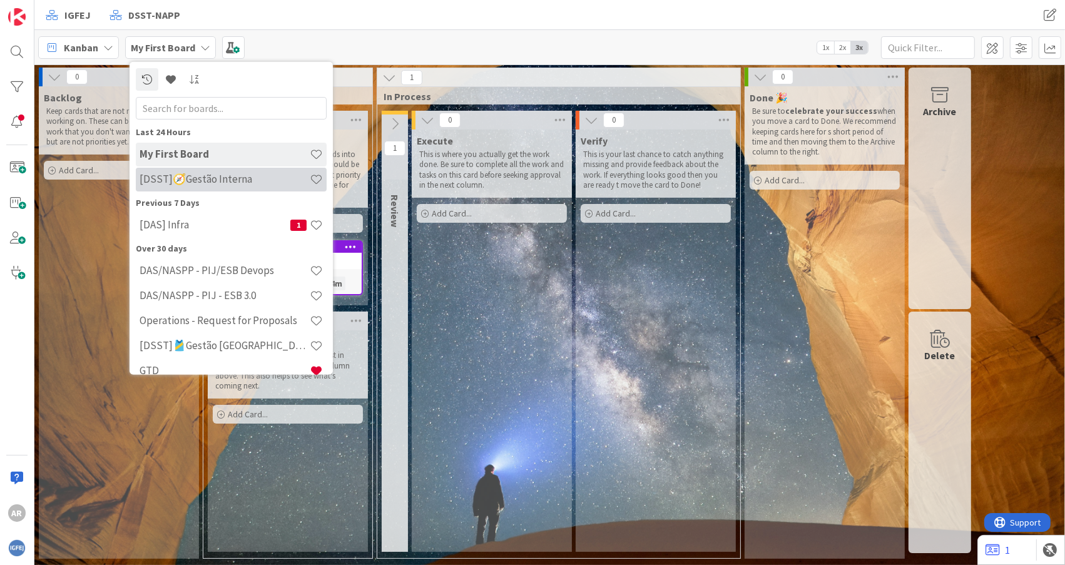
click at [243, 184] on h4 "[DSST]🧭Gestão Interna" at bounding box center [225, 179] width 170 height 13
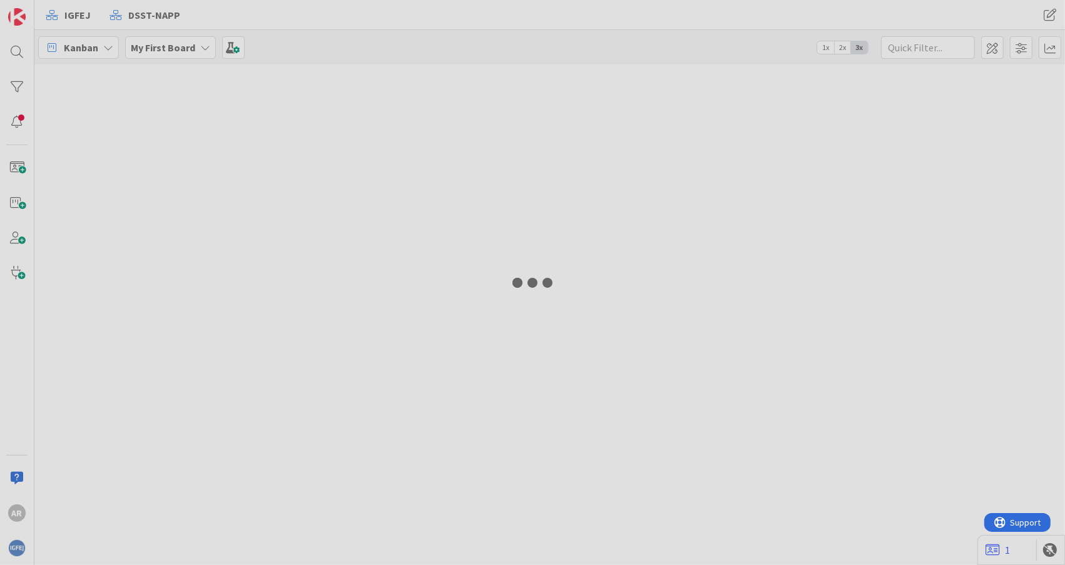
type input "conta"
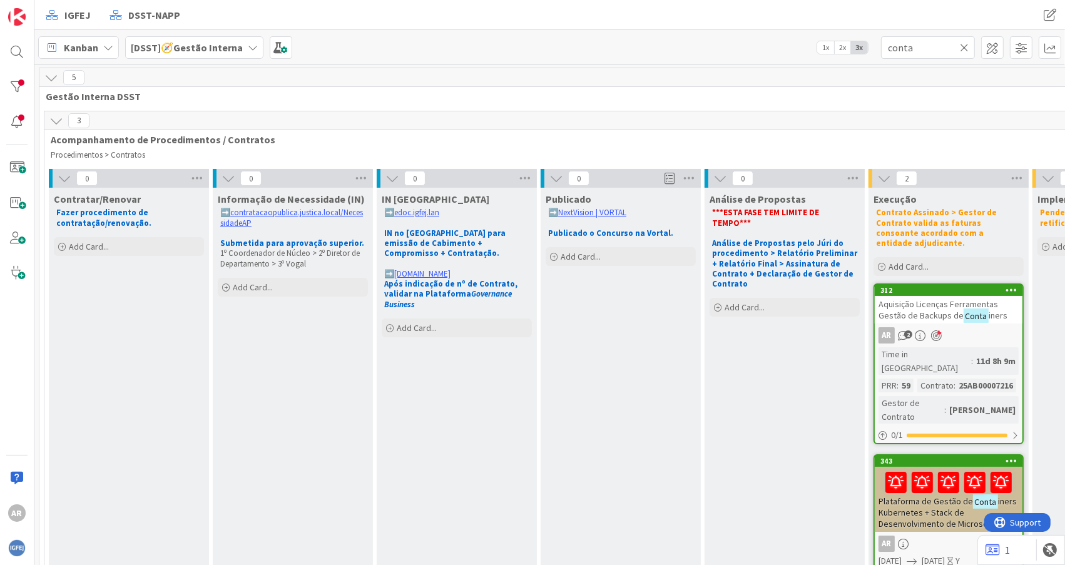
click at [248, 45] on icon at bounding box center [253, 48] width 10 height 10
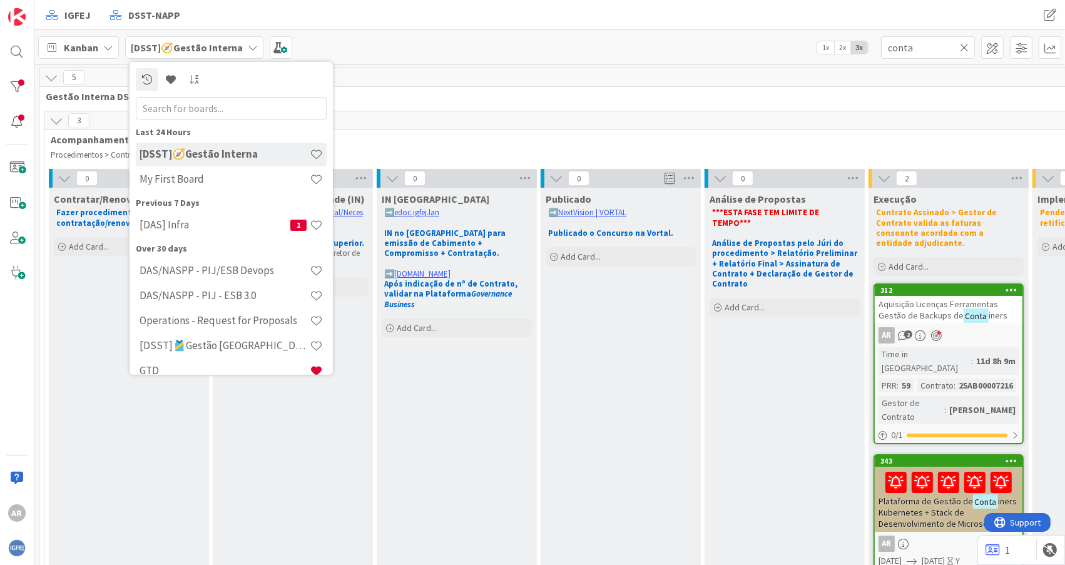
click at [202, 348] on h4 "[DSST]🎽Gestão [GEOGRAPHIC_DATA]" at bounding box center [225, 345] width 170 height 13
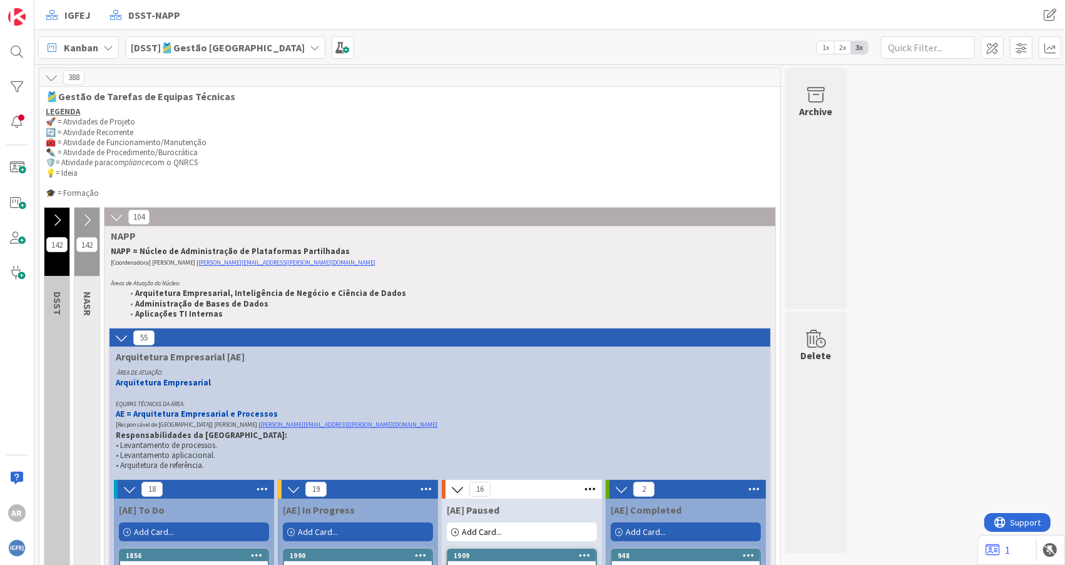
click at [310, 46] on icon at bounding box center [315, 48] width 10 height 10
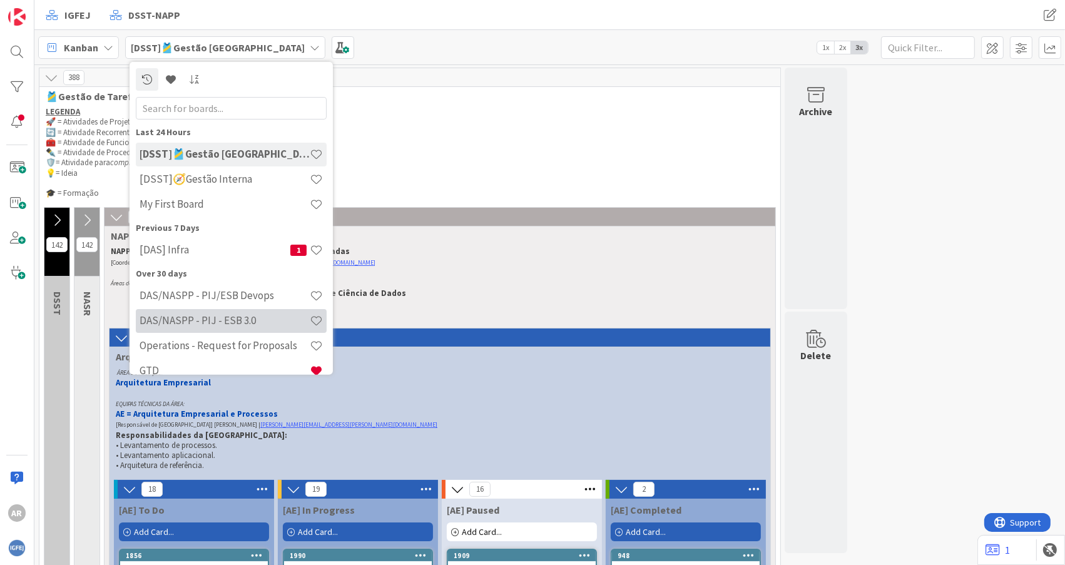
click at [213, 315] on h4 "DAS/NASPP - PIJ - ESB 3.0" at bounding box center [225, 320] width 170 height 13
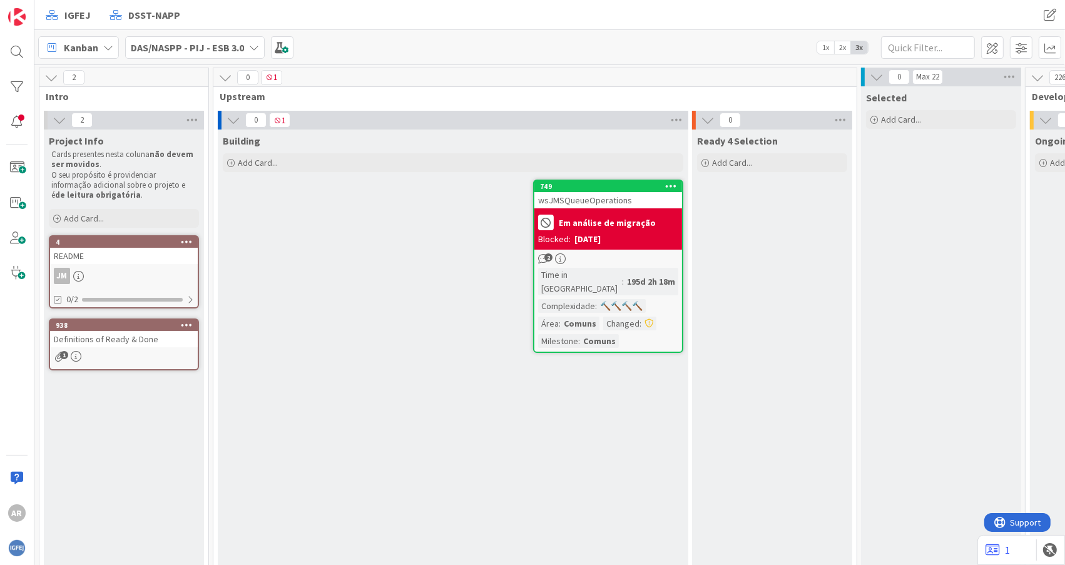
click at [252, 46] on icon at bounding box center [254, 48] width 10 height 10
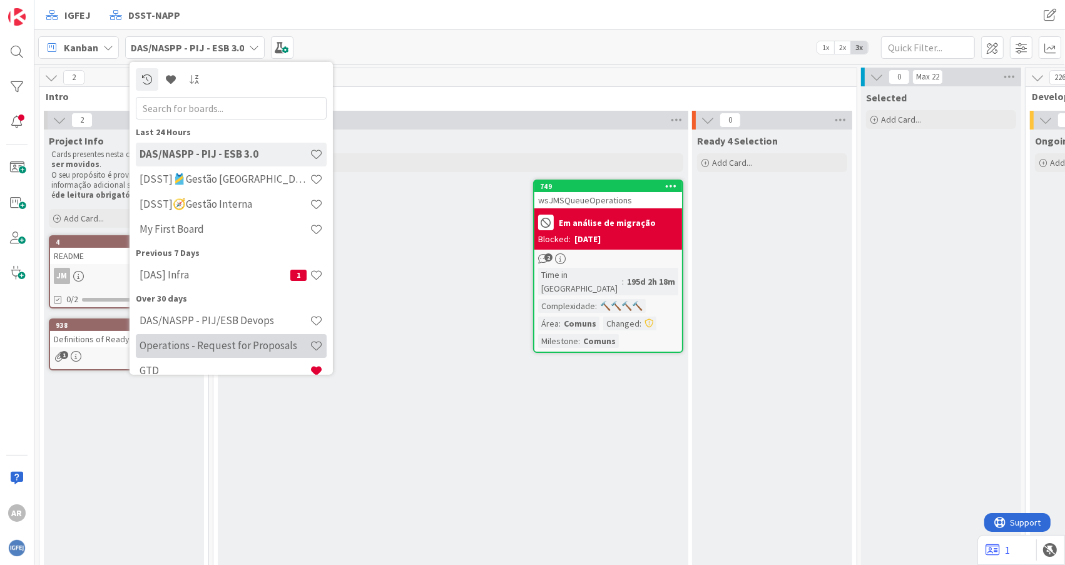
click at [183, 352] on div "Operations - Request for Proposals" at bounding box center [231, 346] width 191 height 24
